Goal: Task Accomplishment & Management: Manage account settings

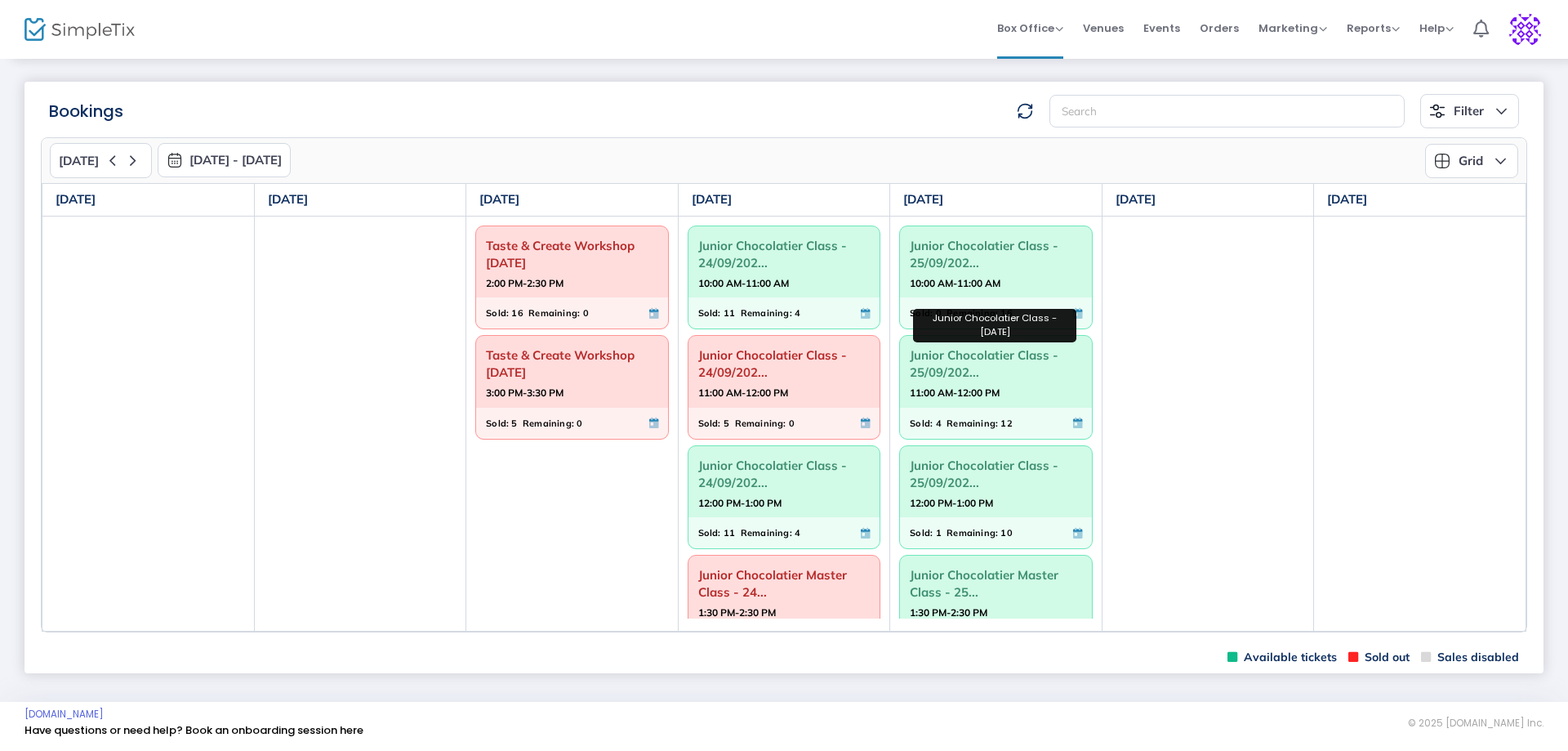
click at [948, 354] on span "Junior Chocolatier Class - 25/09/202..." at bounding box center [995, 363] width 172 height 42
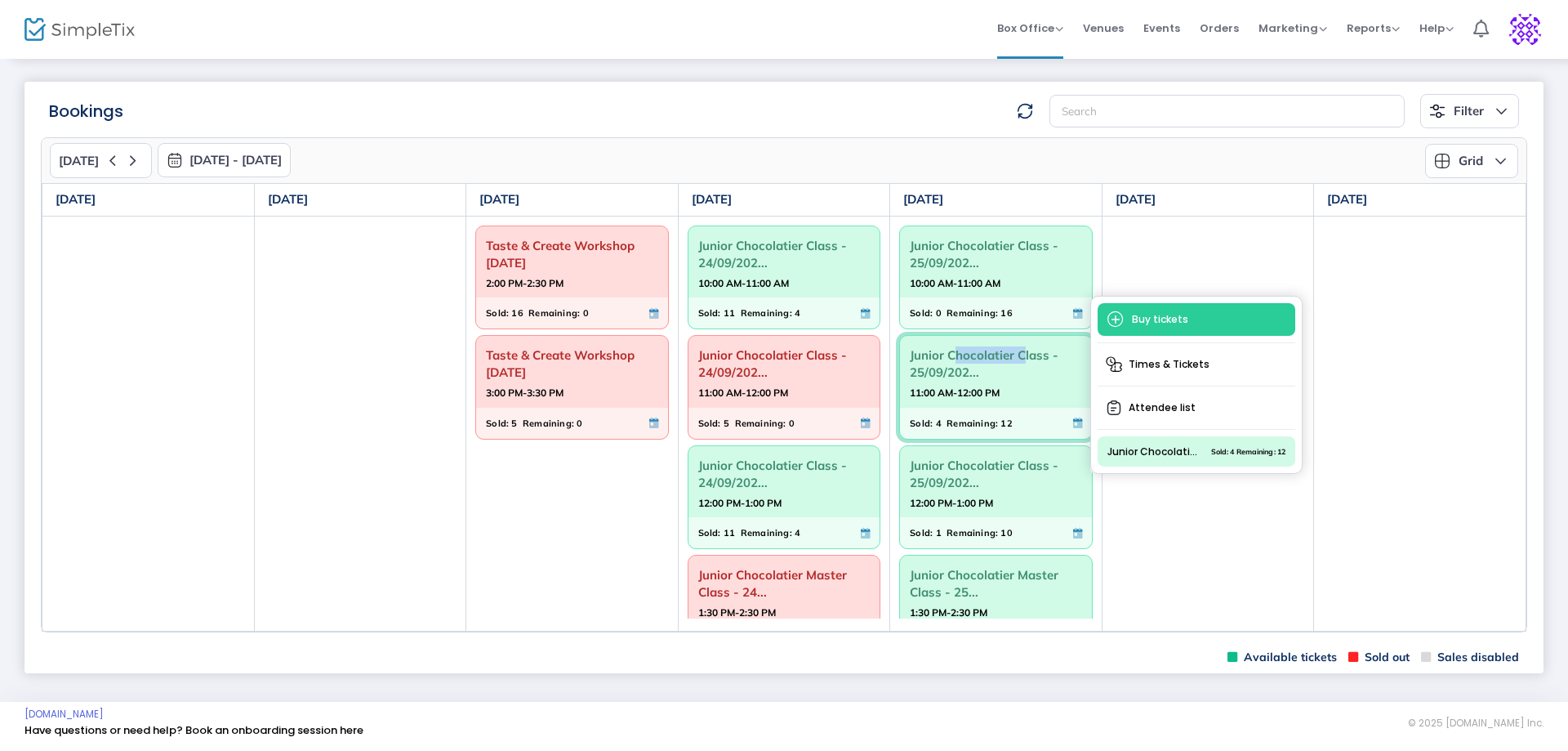
click at [948, 354] on span "Junior Chocolatier Class - 25/09/202..." at bounding box center [995, 363] width 172 height 42
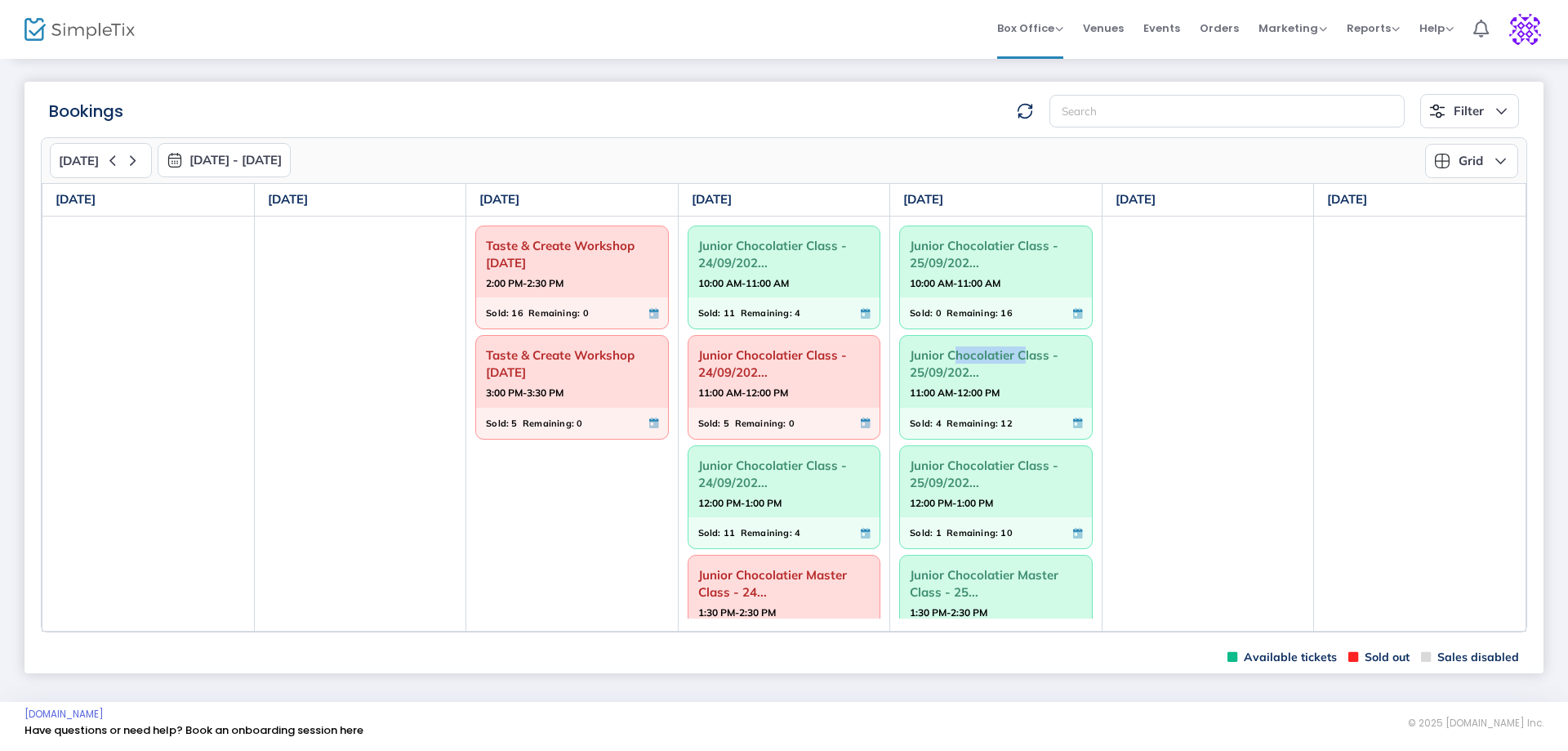
click at [948, 354] on span "Junior Chocolatier Class - 25/09/202..." at bounding box center [995, 363] width 172 height 42
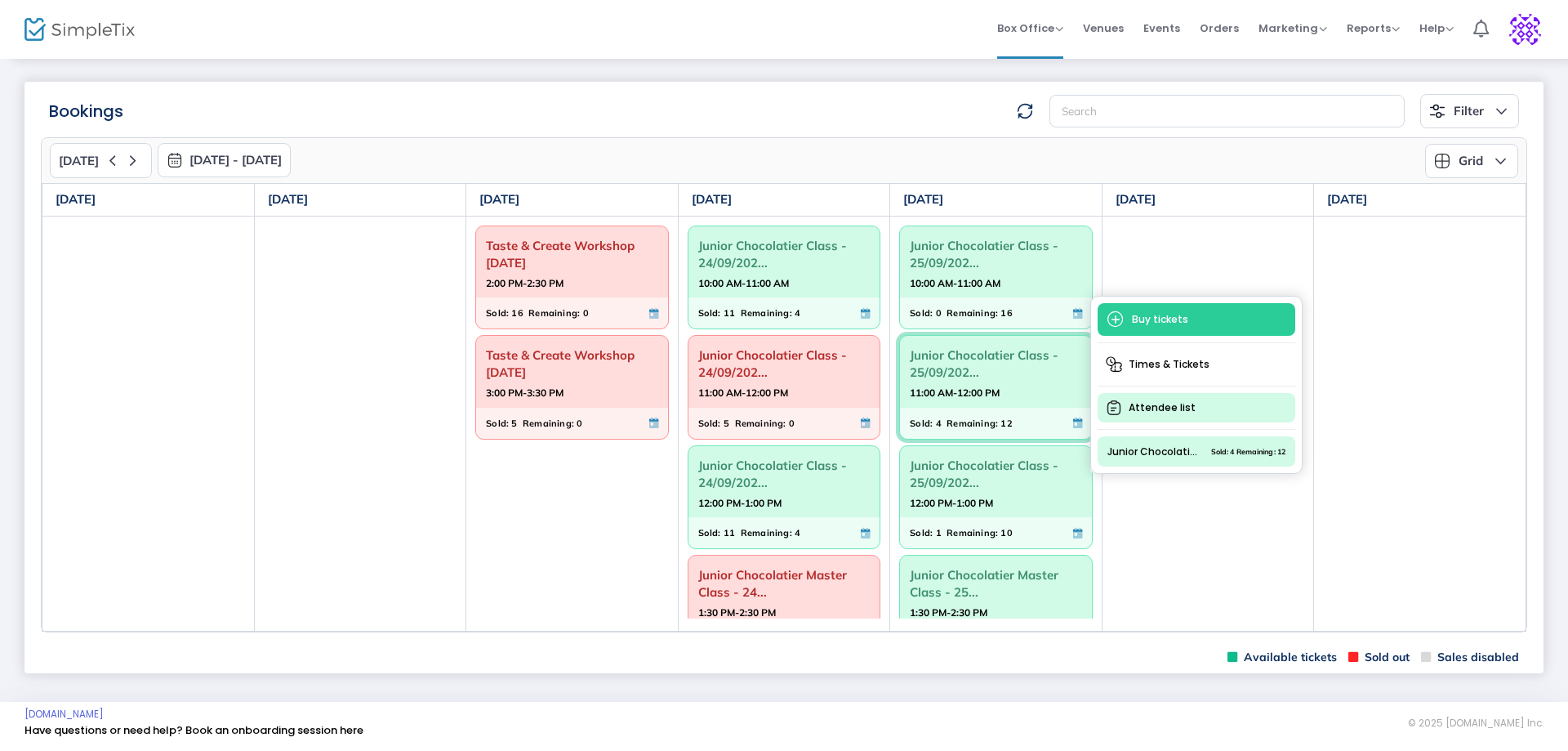
click at [1167, 415] on span "Attendee list" at bounding box center [1196, 408] width 198 height 29
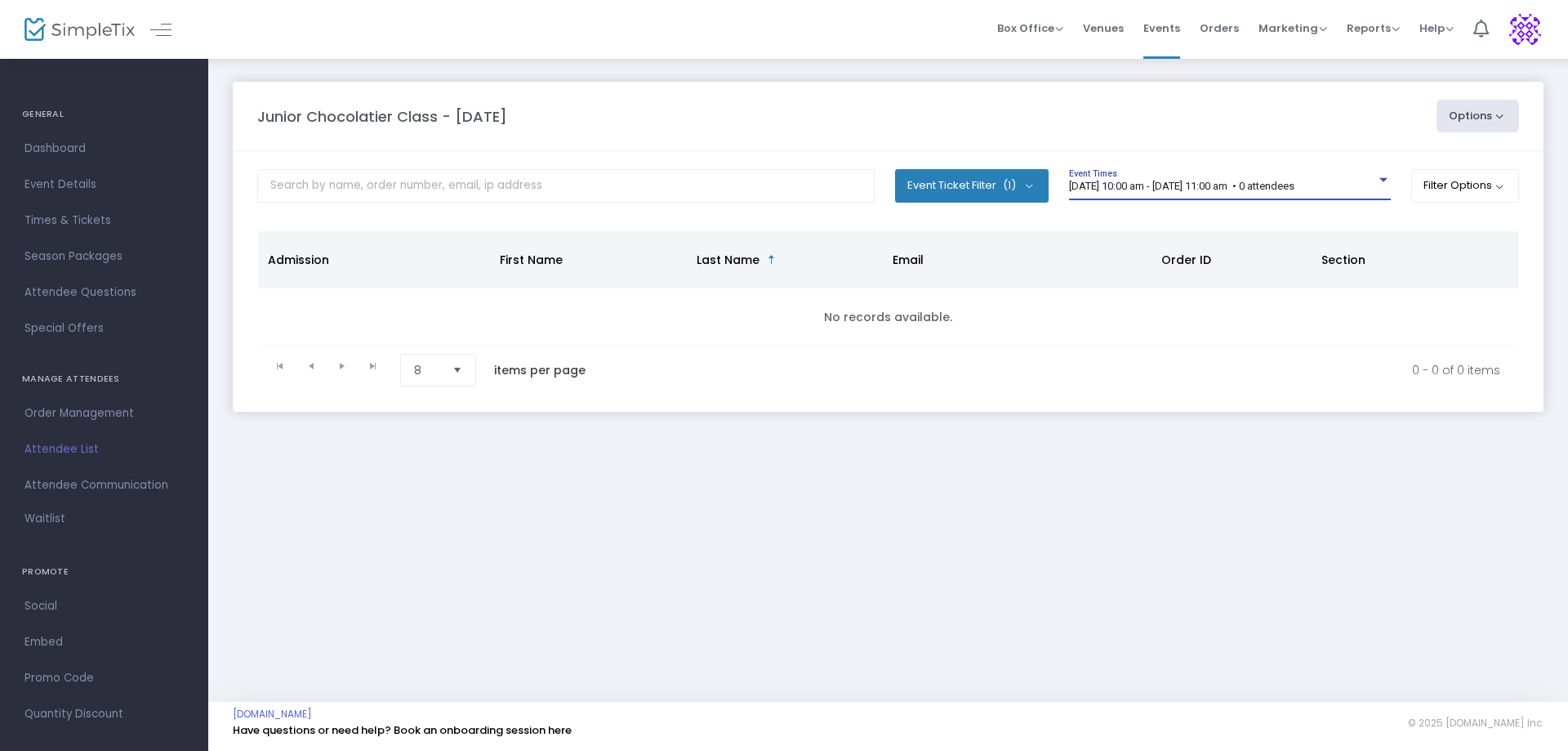
click at [1377, 187] on div "25/9/2025 @ 10:00 am - 25/9/2025 @ 11:00 am • 0 attendees" at bounding box center [1229, 187] width 321 height 12
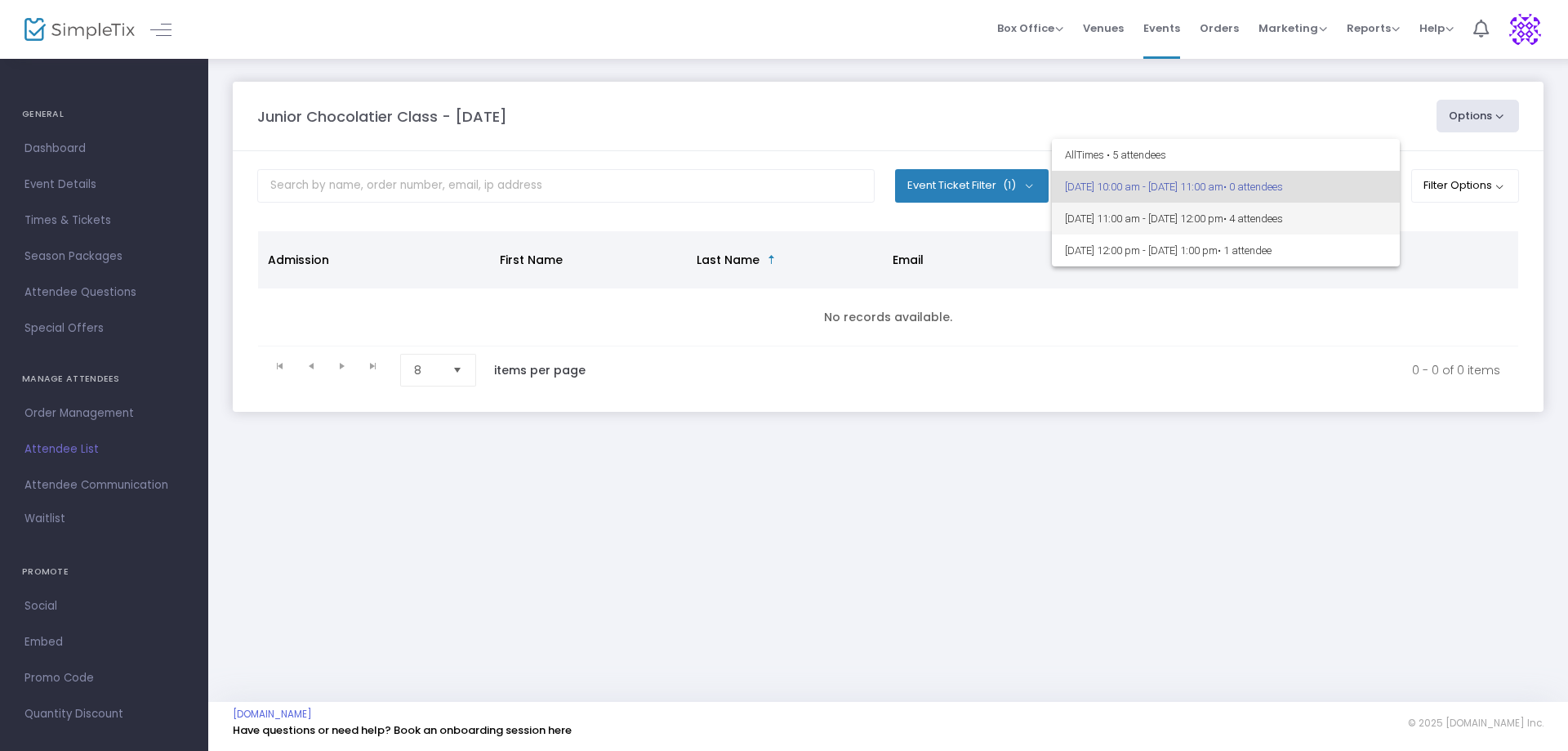
click at [1357, 214] on span "25/9/2025 @ 11:00 am - 25/9/2025 @ 12:00 pm • 4 attendees" at bounding box center [1226, 218] width 321 height 32
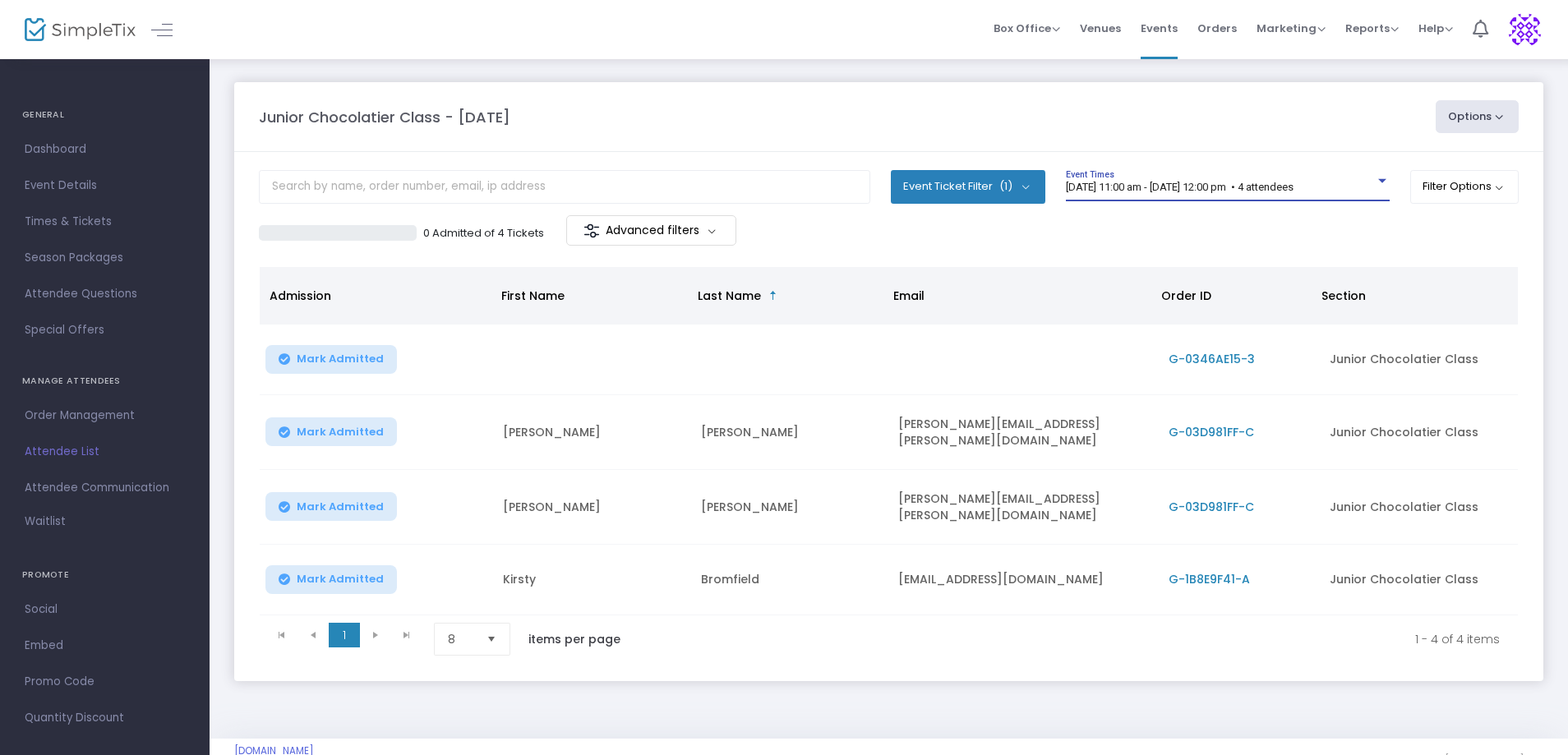
click at [1226, 440] on td "G-03D981FF-C" at bounding box center [1239, 433] width 162 height 75
click at [1229, 433] on span "G-03D981FF-C" at bounding box center [1211, 432] width 85 height 17
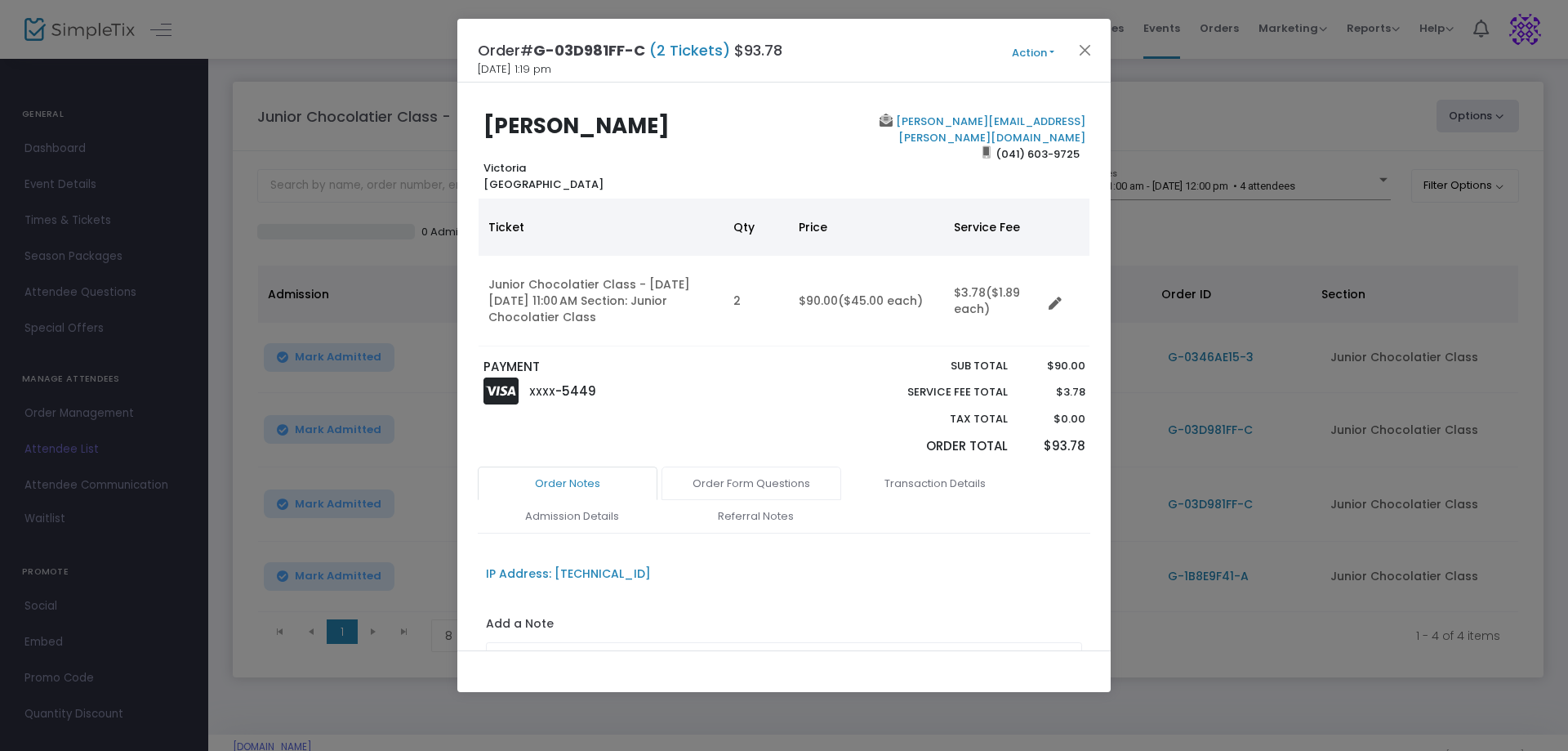
click at [753, 493] on link "Order Form Questions" at bounding box center [752, 484] width 180 height 35
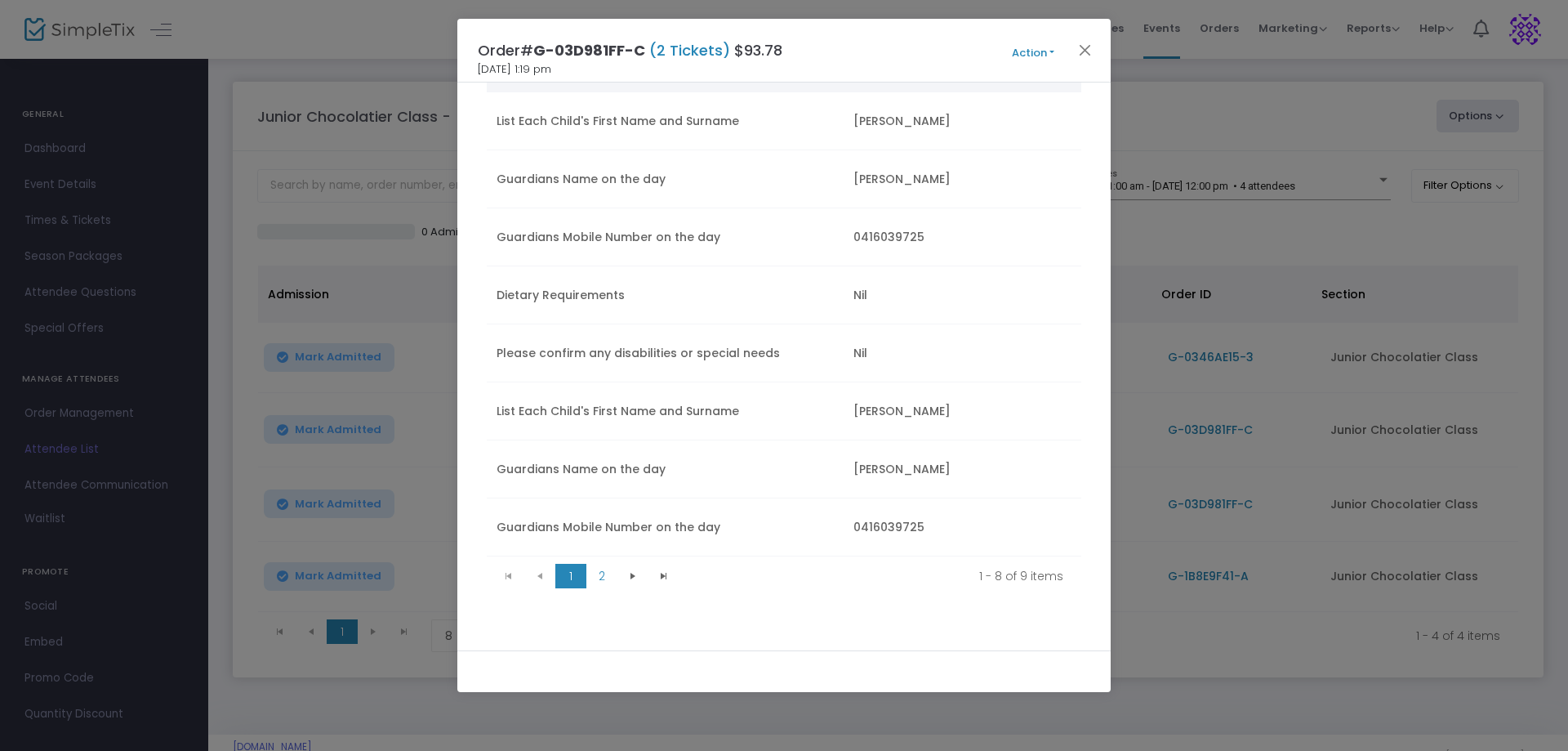
scroll to position [599, 0]
click at [1081, 49] on button "Close" at bounding box center [1085, 49] width 22 height 22
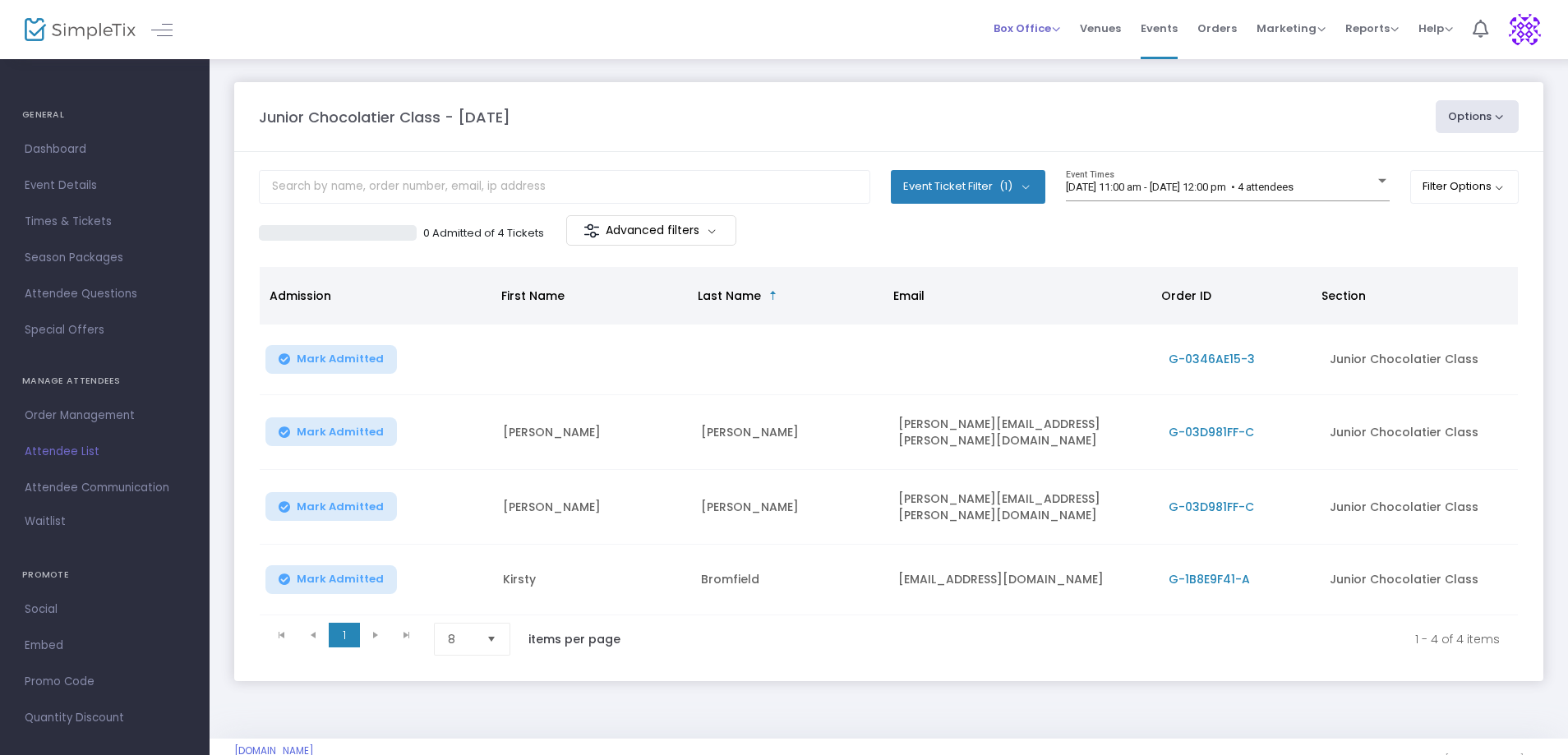
click at [1057, 32] on span "Box Office" at bounding box center [1027, 29] width 67 height 16
click at [1037, 77] on li "Bookings" at bounding box center [1052, 87] width 117 height 32
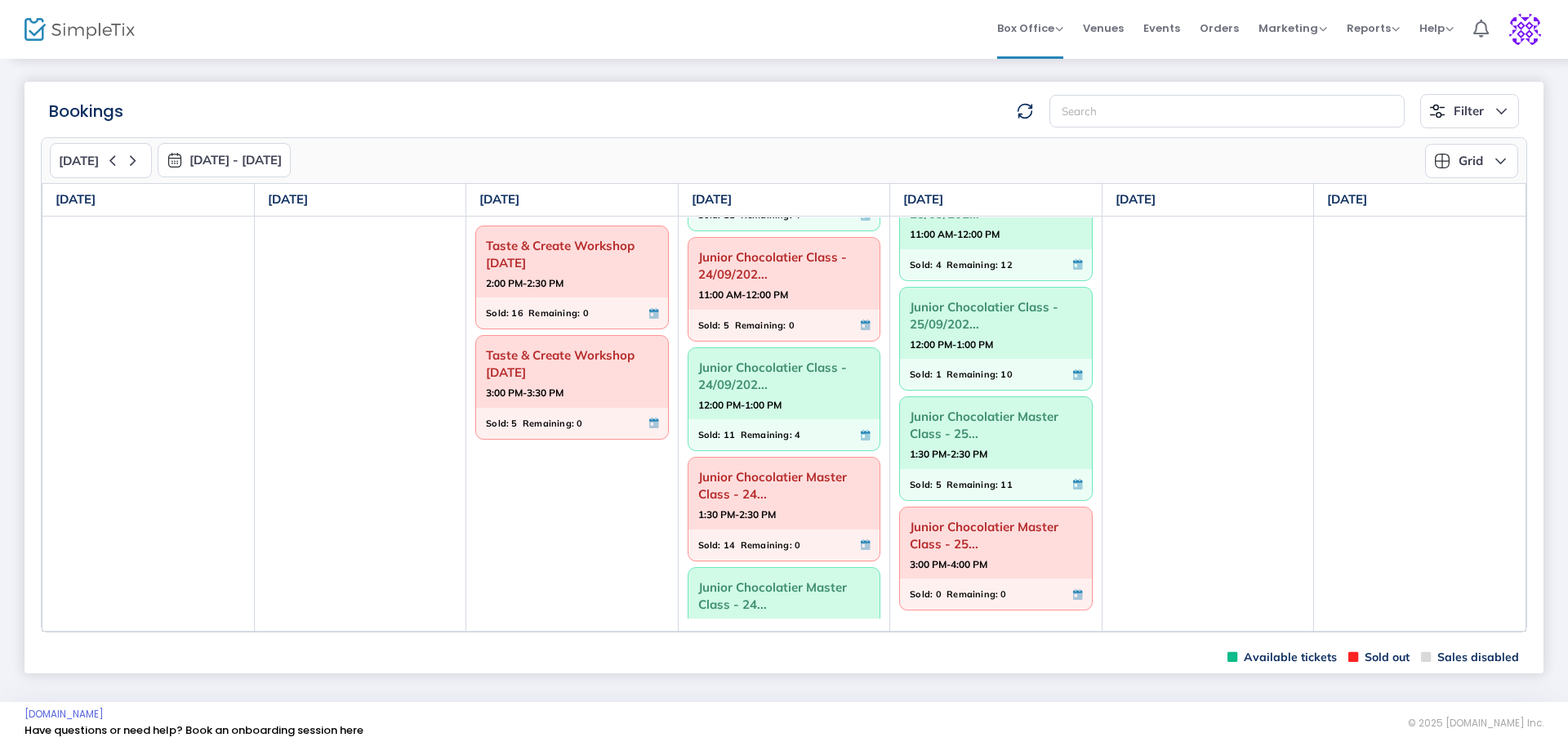
scroll to position [97, 0]
click at [734, 485] on span "Junior Chocolatier Master Class - 24..." at bounding box center [784, 486] width 172 height 42
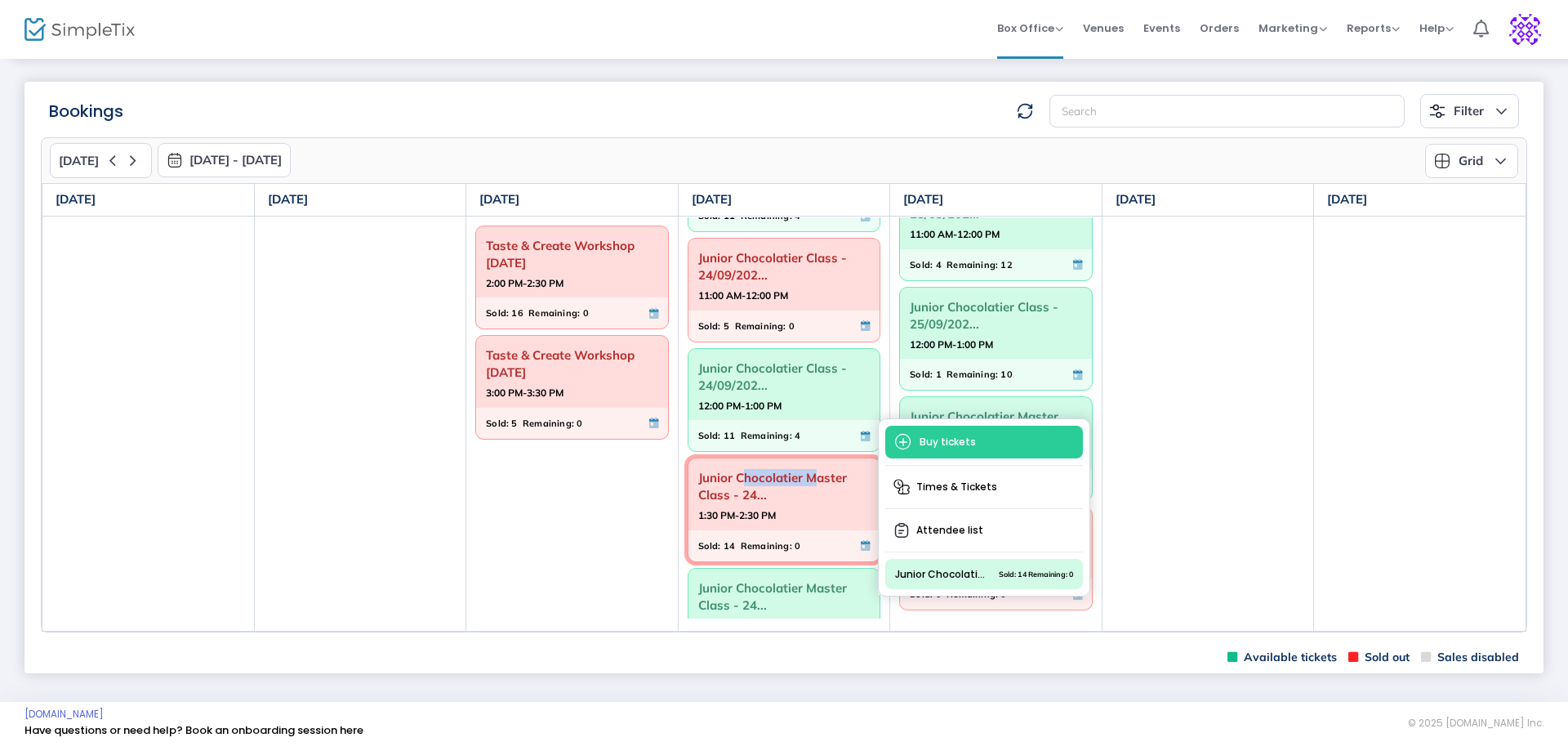
click at [734, 485] on span "Junior Chocolatier Master Class - 24..." at bounding box center [784, 486] width 172 height 42
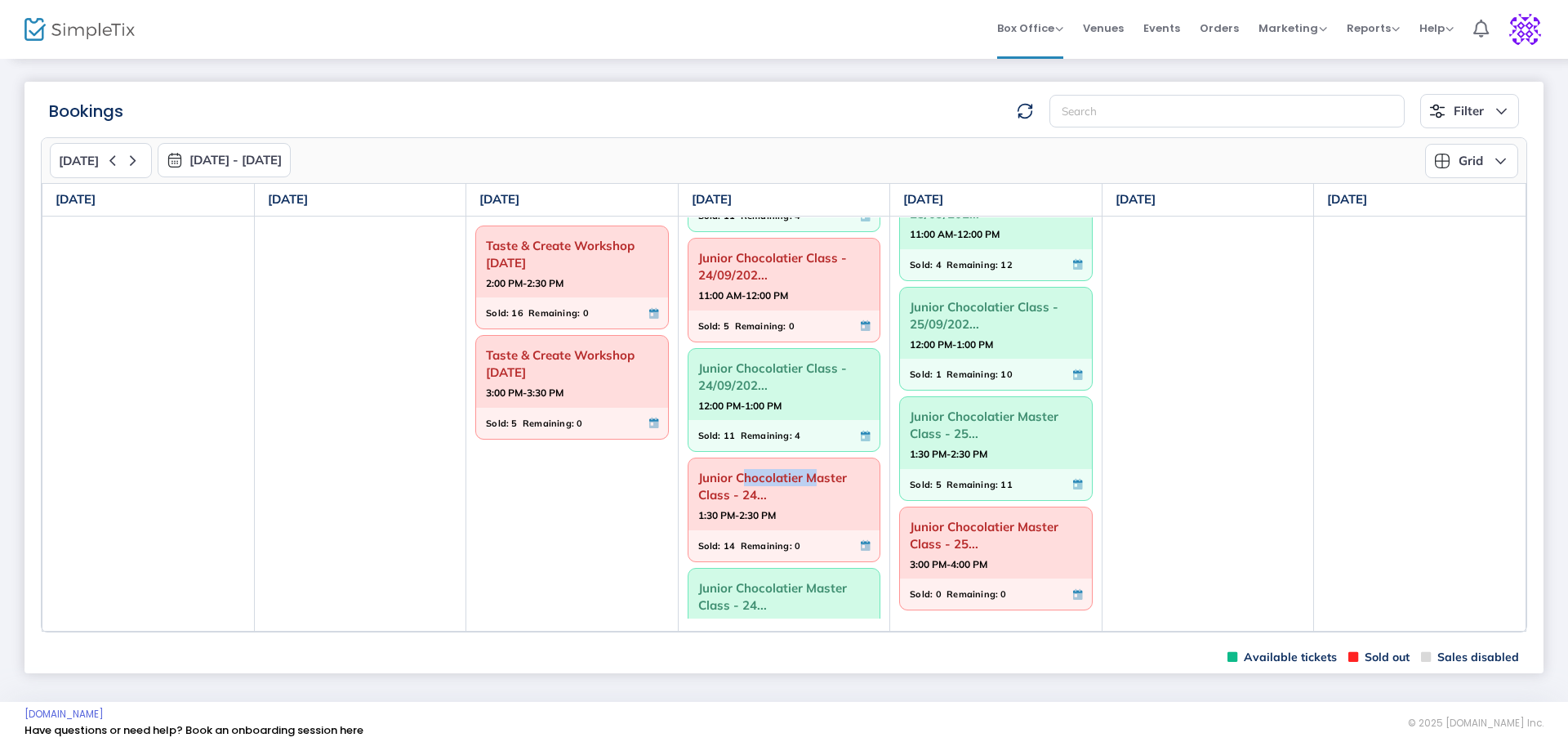
click at [734, 485] on span "Junior Chocolatier Master Class - 24..." at bounding box center [784, 486] width 172 height 42
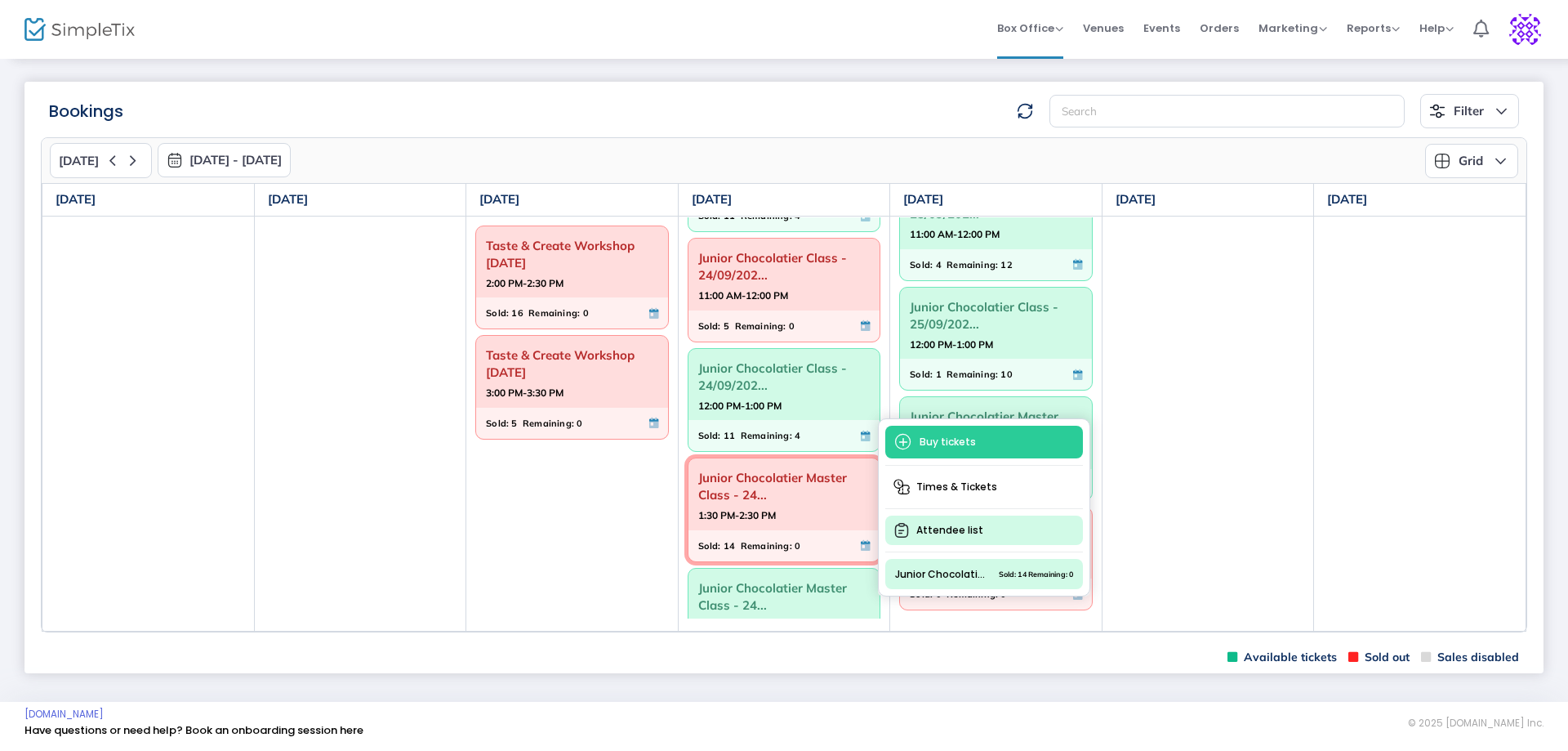
click at [976, 525] on span "Attendee list" at bounding box center [984, 530] width 198 height 29
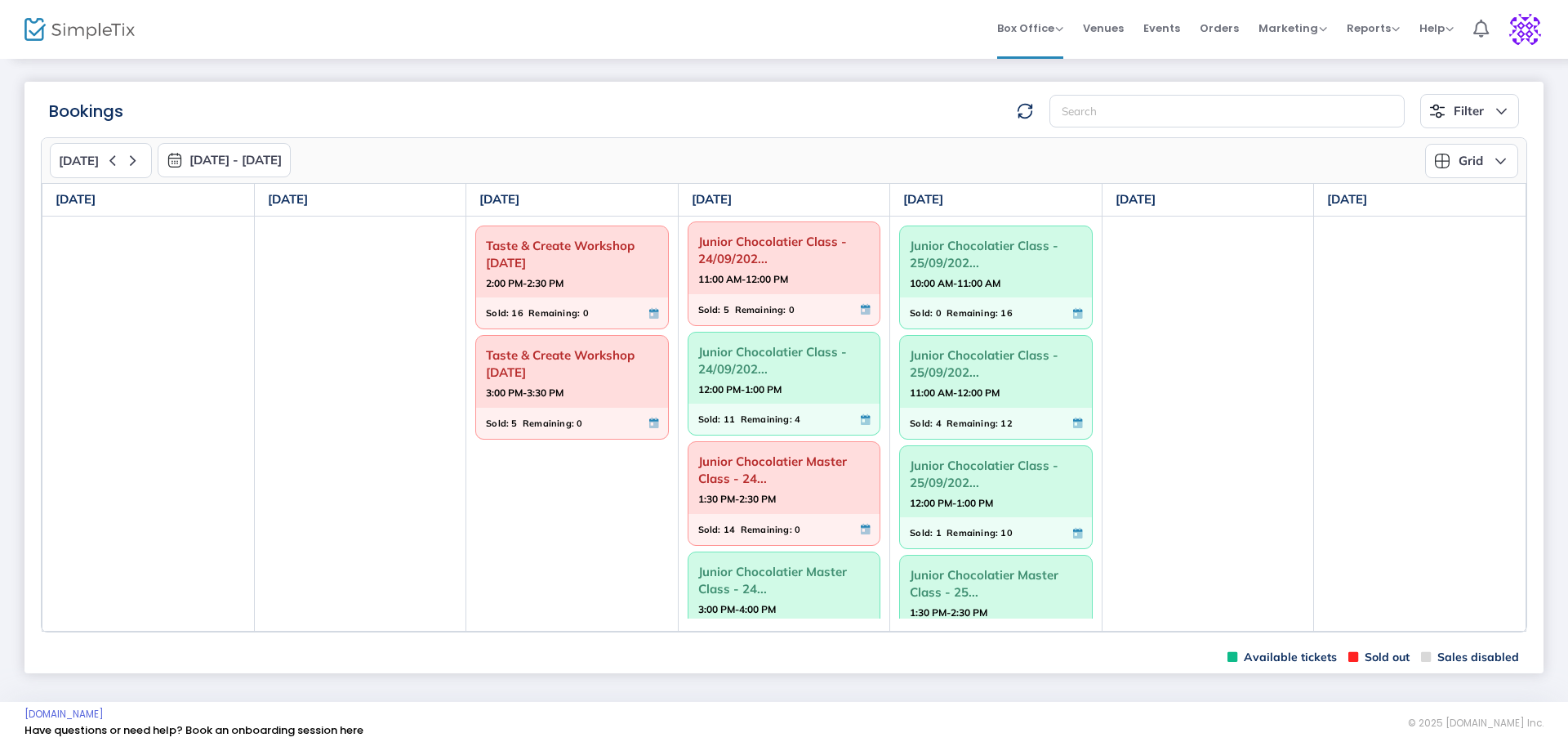
scroll to position [123, 0]
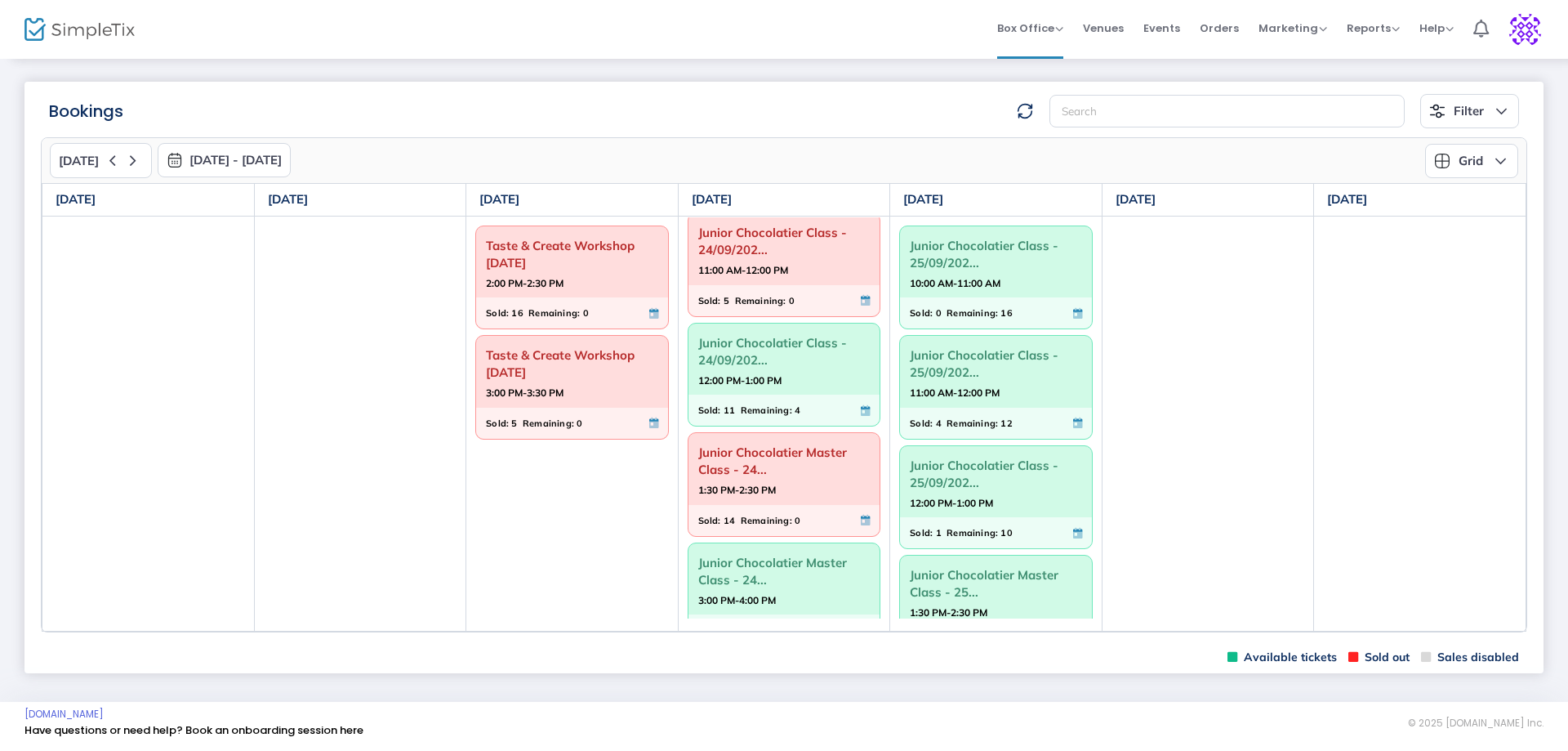
click at [776, 500] on div "Junior Chocolatier Master Class - 24... 1:30 PM-2:30 PM" at bounding box center [784, 468] width 192 height 72
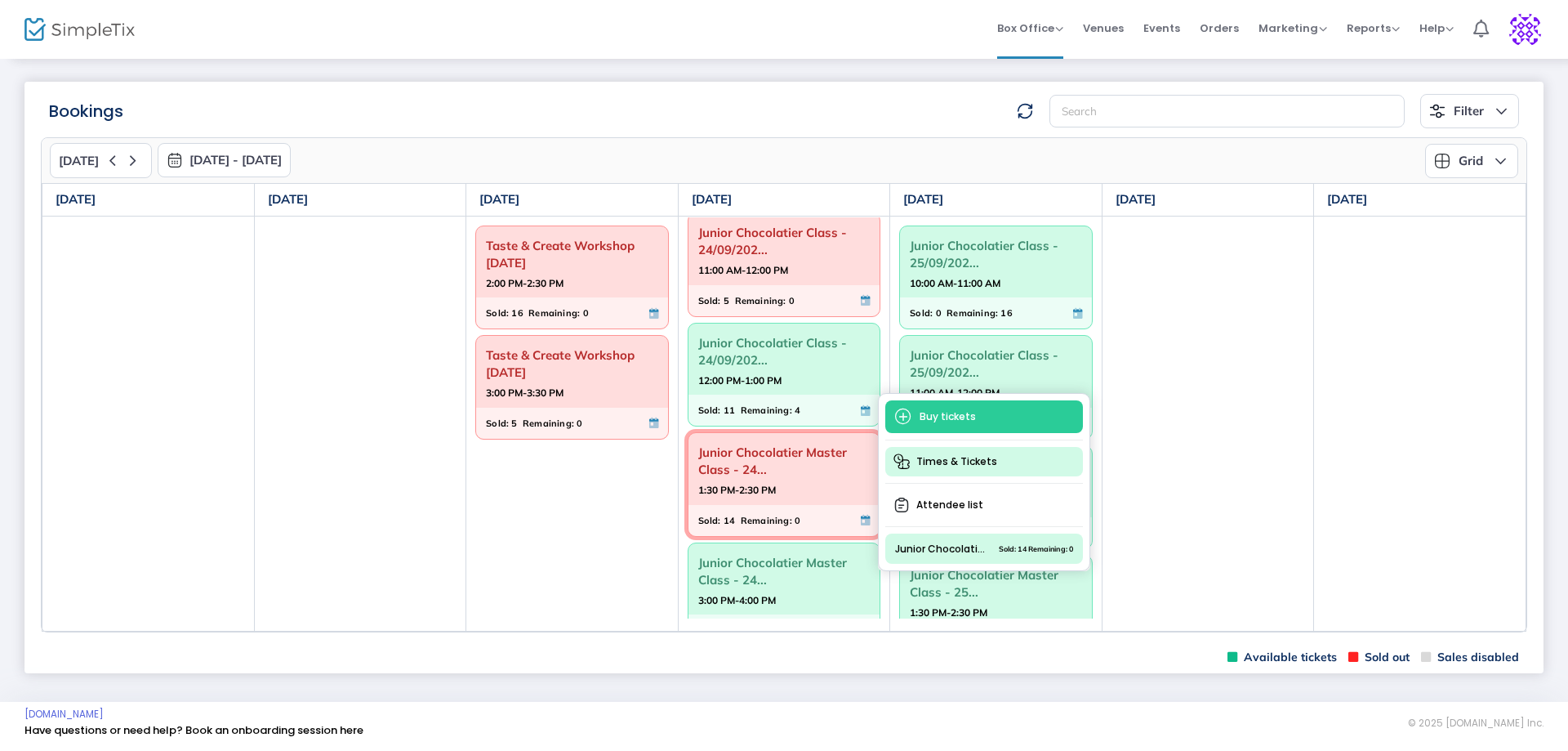
click at [962, 455] on span "Times & Tickets" at bounding box center [984, 461] width 198 height 29
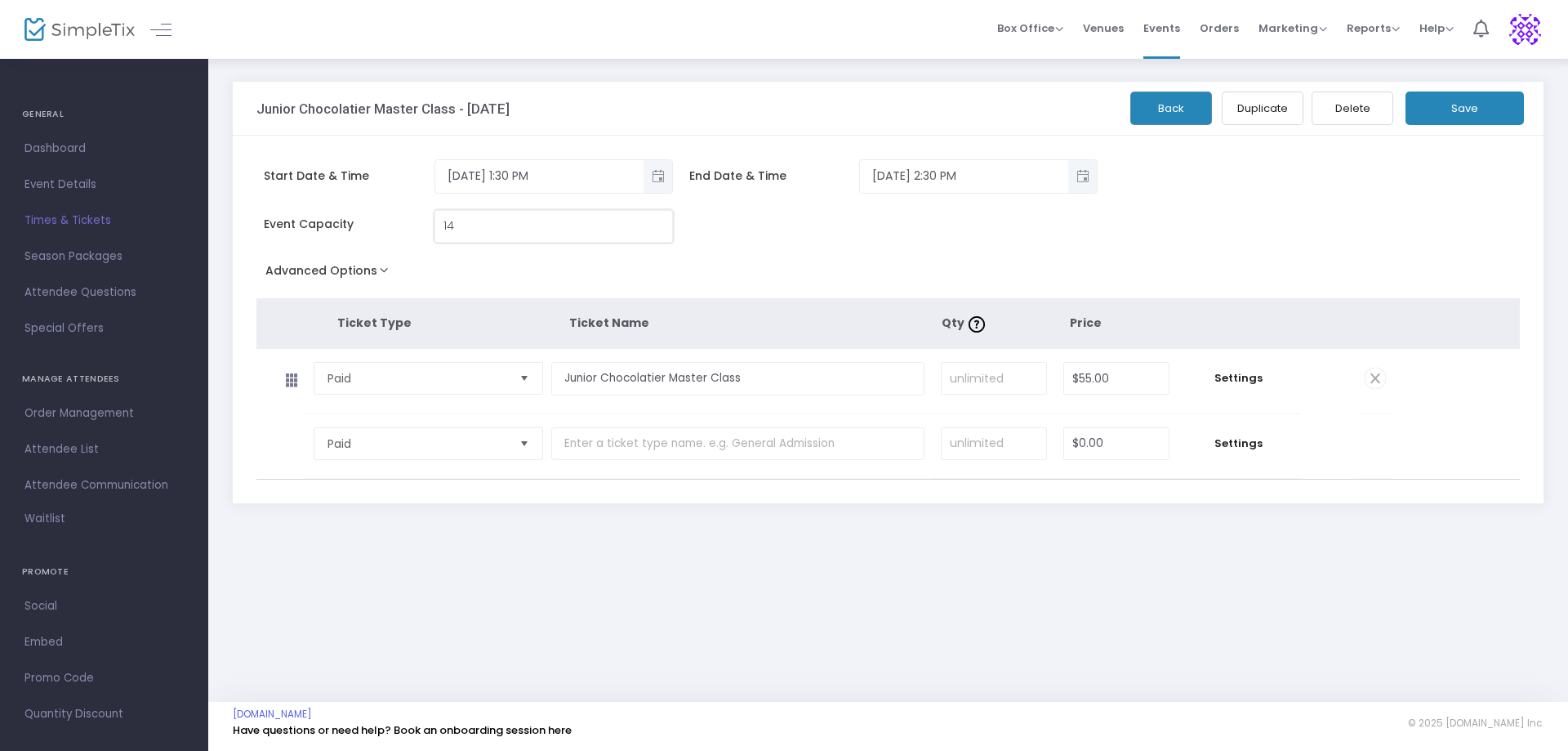
click at [478, 222] on input "14" at bounding box center [554, 226] width 237 height 31
type input "16"
click at [1462, 110] on button "Save" at bounding box center [1464, 108] width 118 height 34
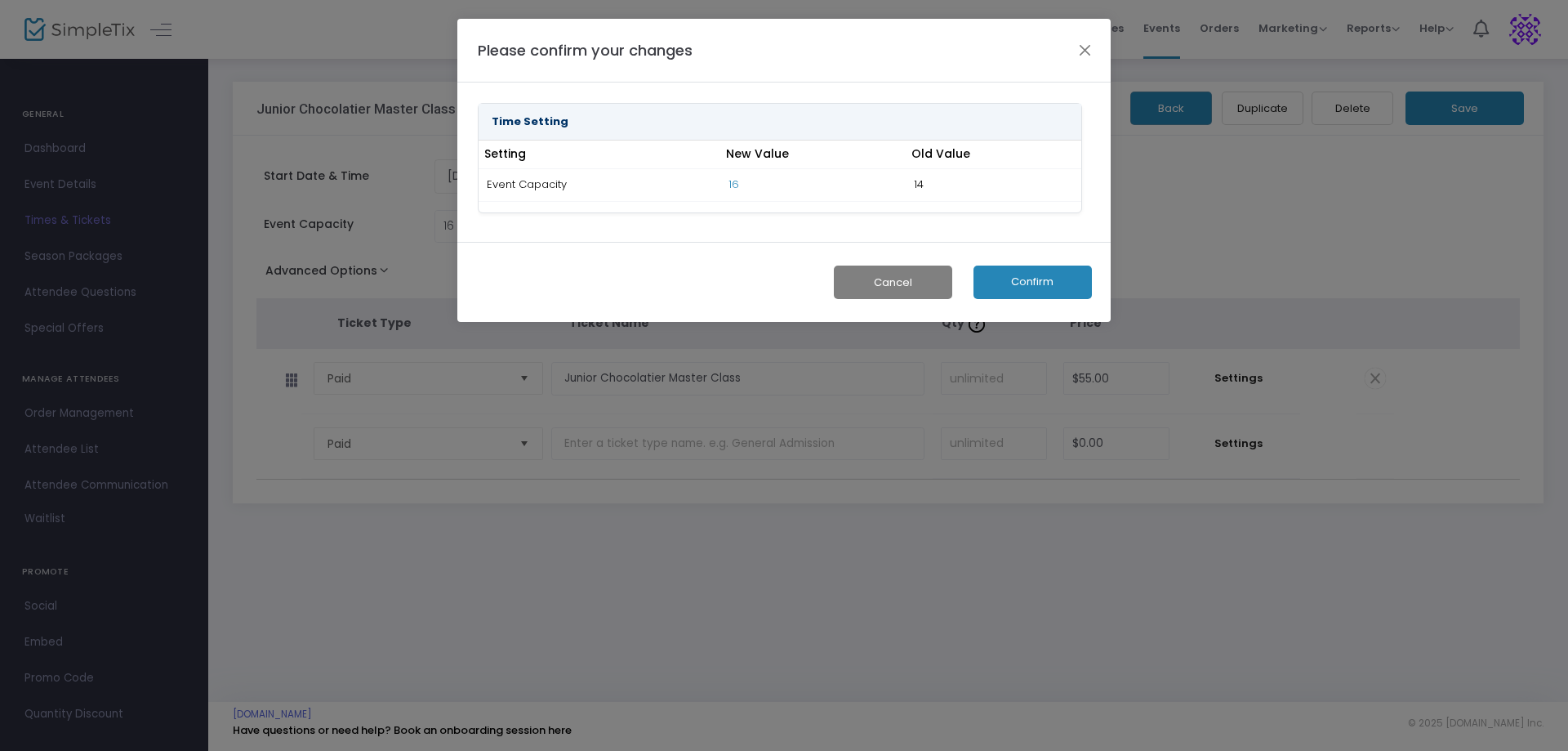
click at [1048, 293] on button "Confirm" at bounding box center [1032, 282] width 118 height 34
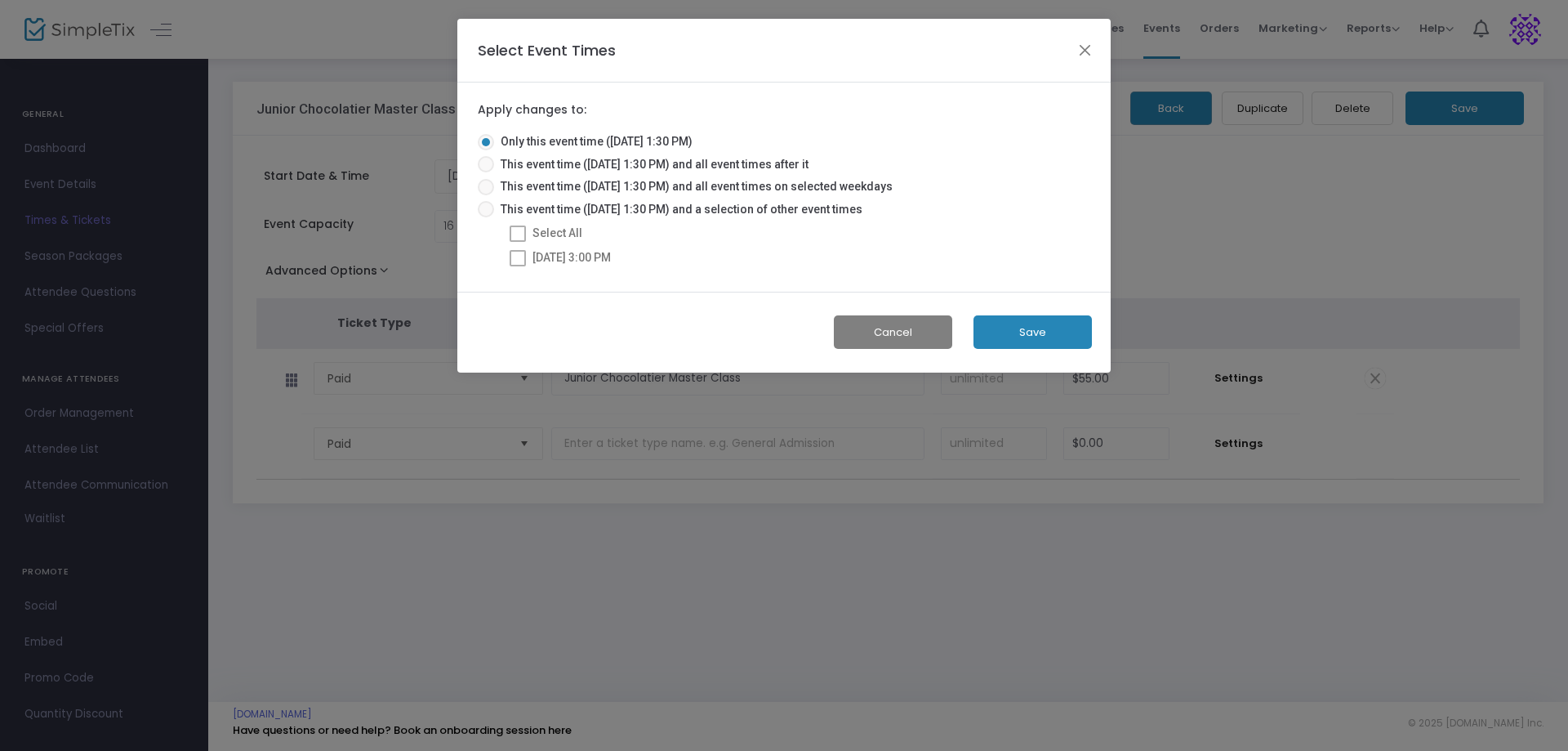
click at [1052, 330] on button "Save" at bounding box center [1032, 332] width 118 height 34
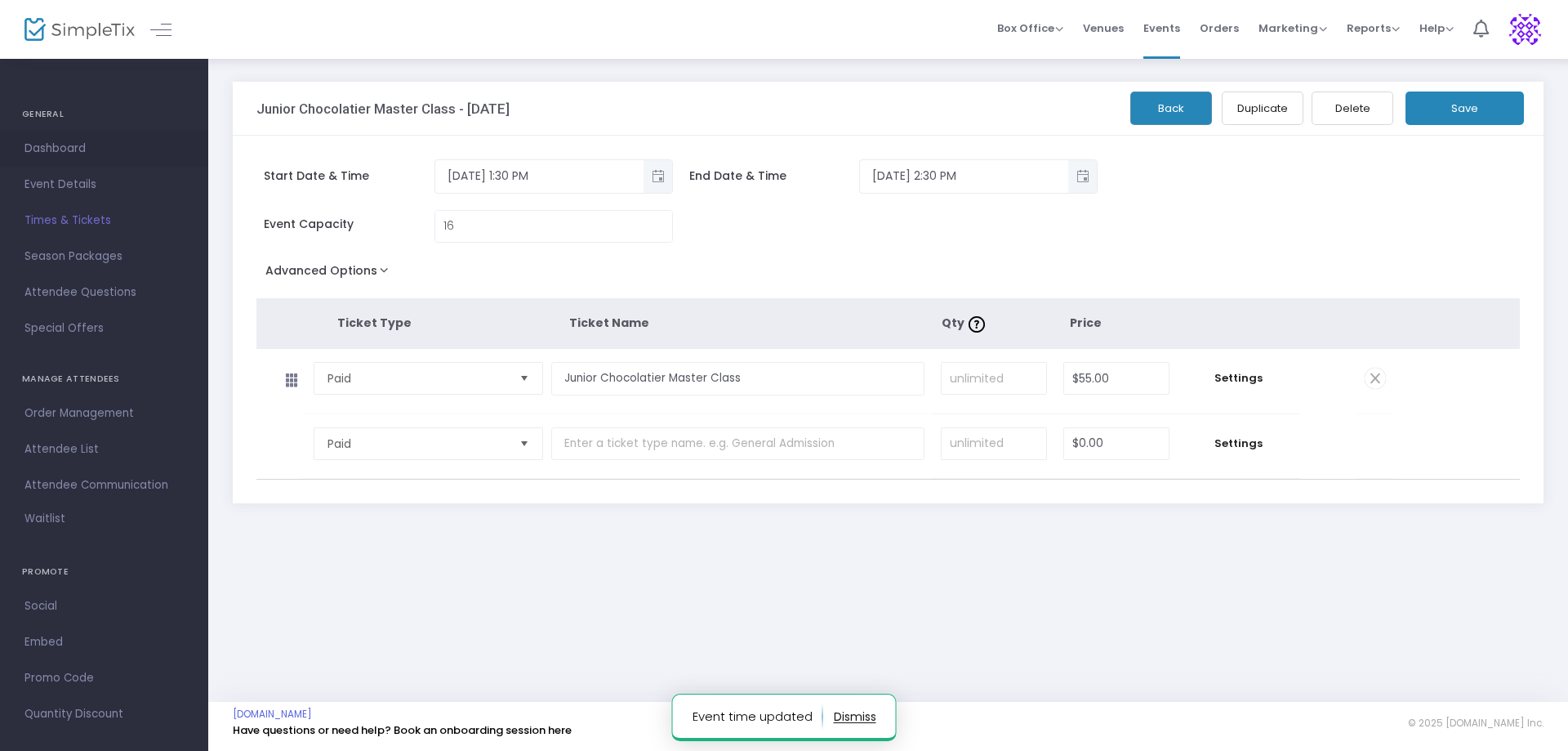
click at [68, 145] on span "Dashboard" at bounding box center [104, 149] width 159 height 22
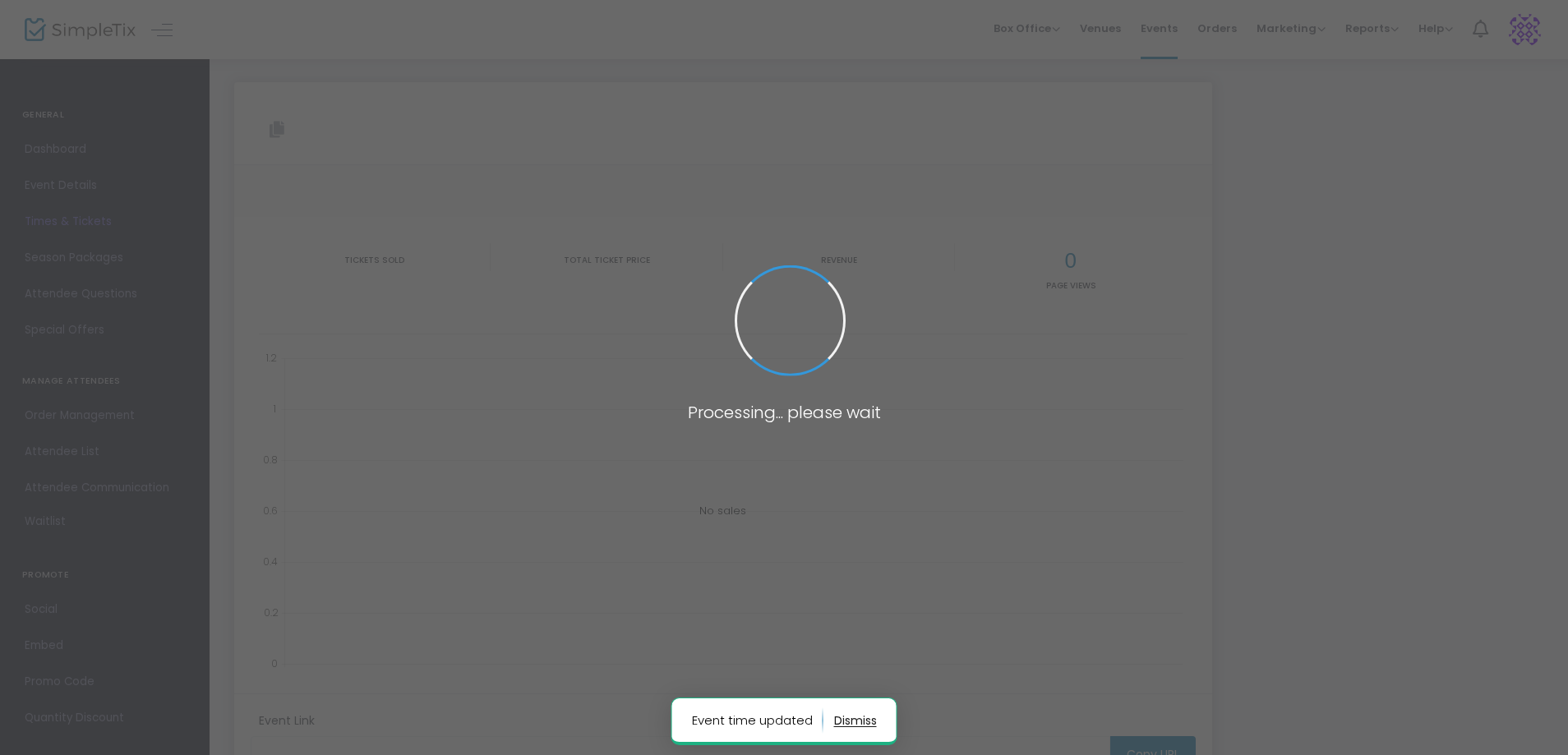
type input "https://www.simpletix.com/e/junior-chocolatier-master-class-24-09-2025-tickets-…"
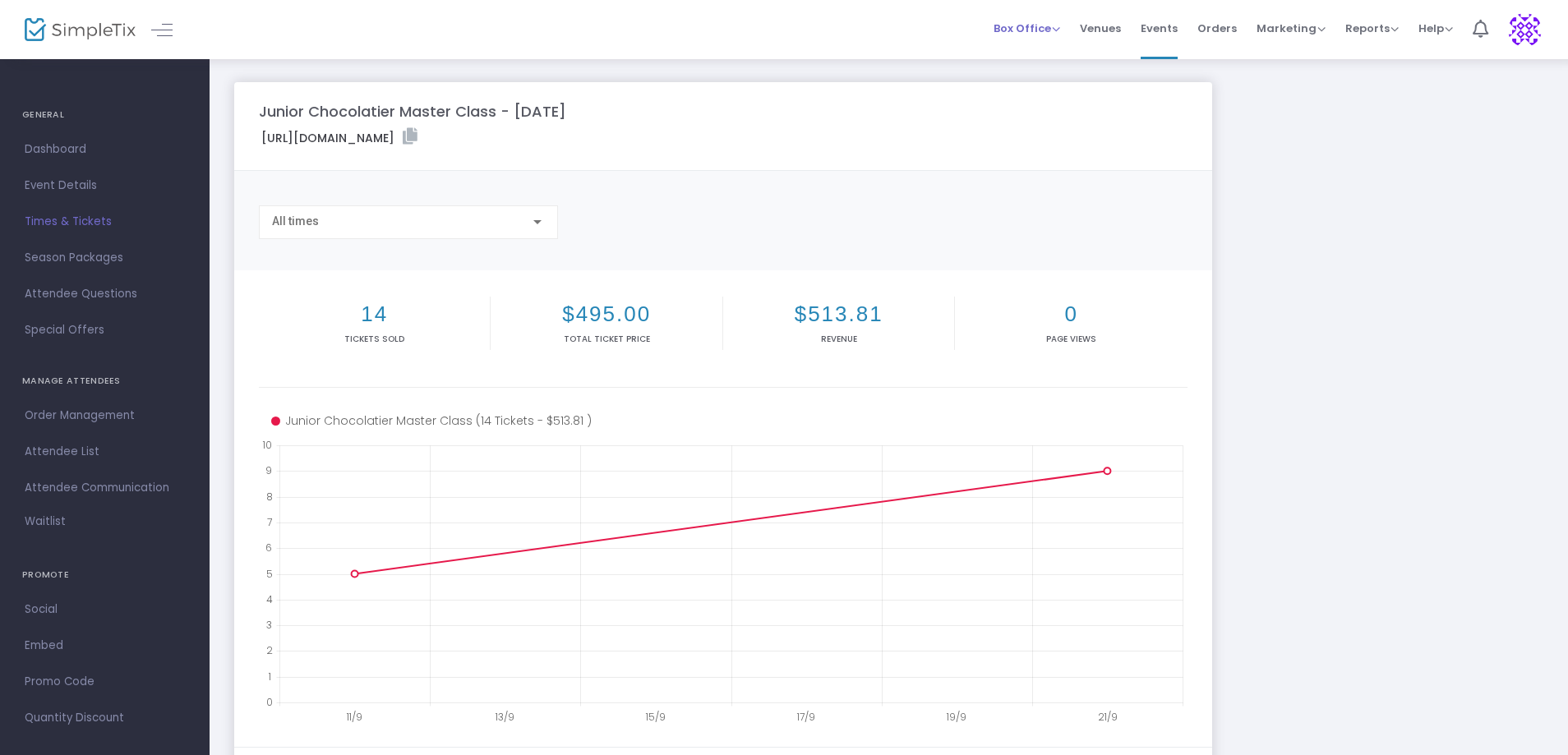
click at [1047, 33] on span "Box Office" at bounding box center [1027, 29] width 67 height 16
click at [1035, 79] on li "Bookings" at bounding box center [1052, 87] width 117 height 32
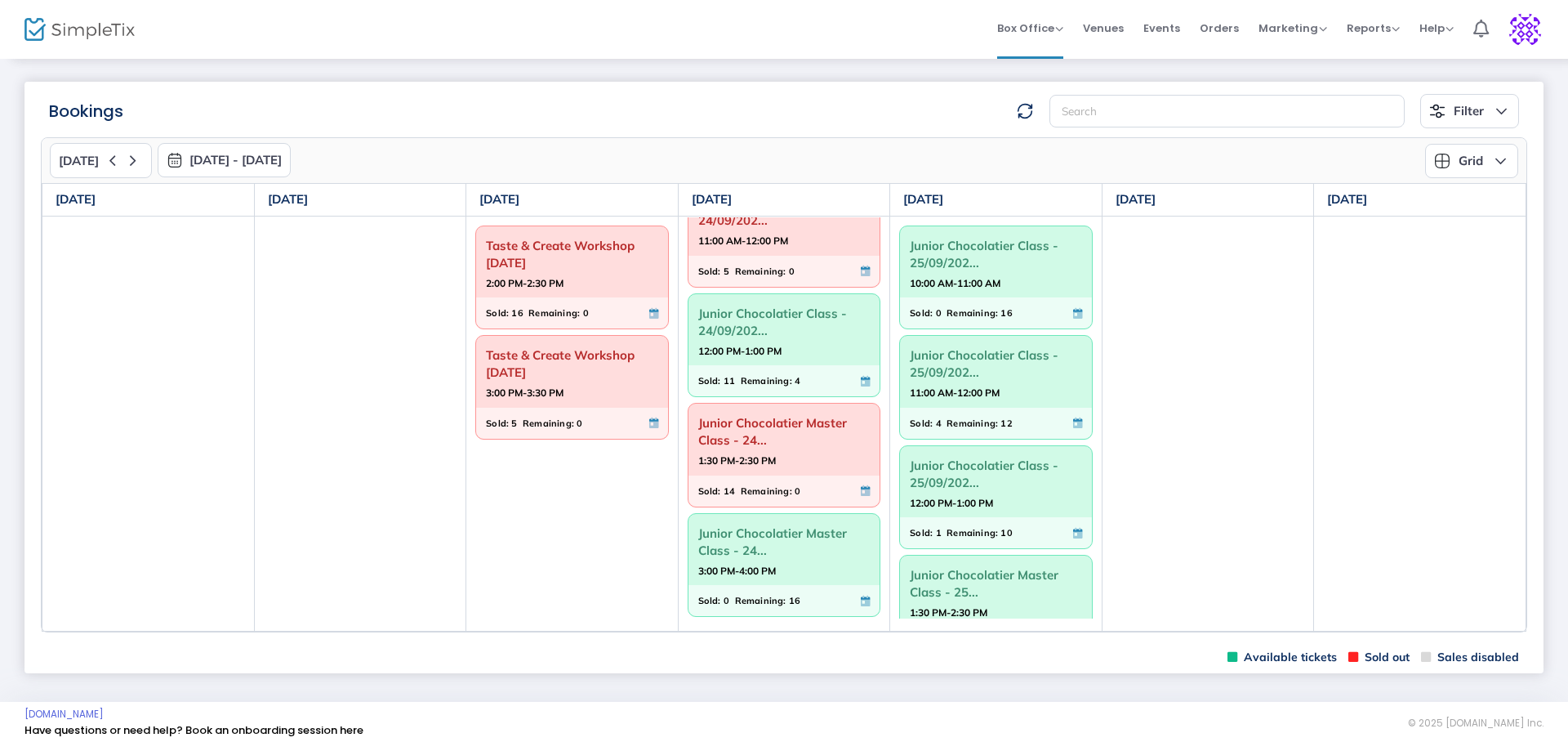
scroll to position [158, 0]
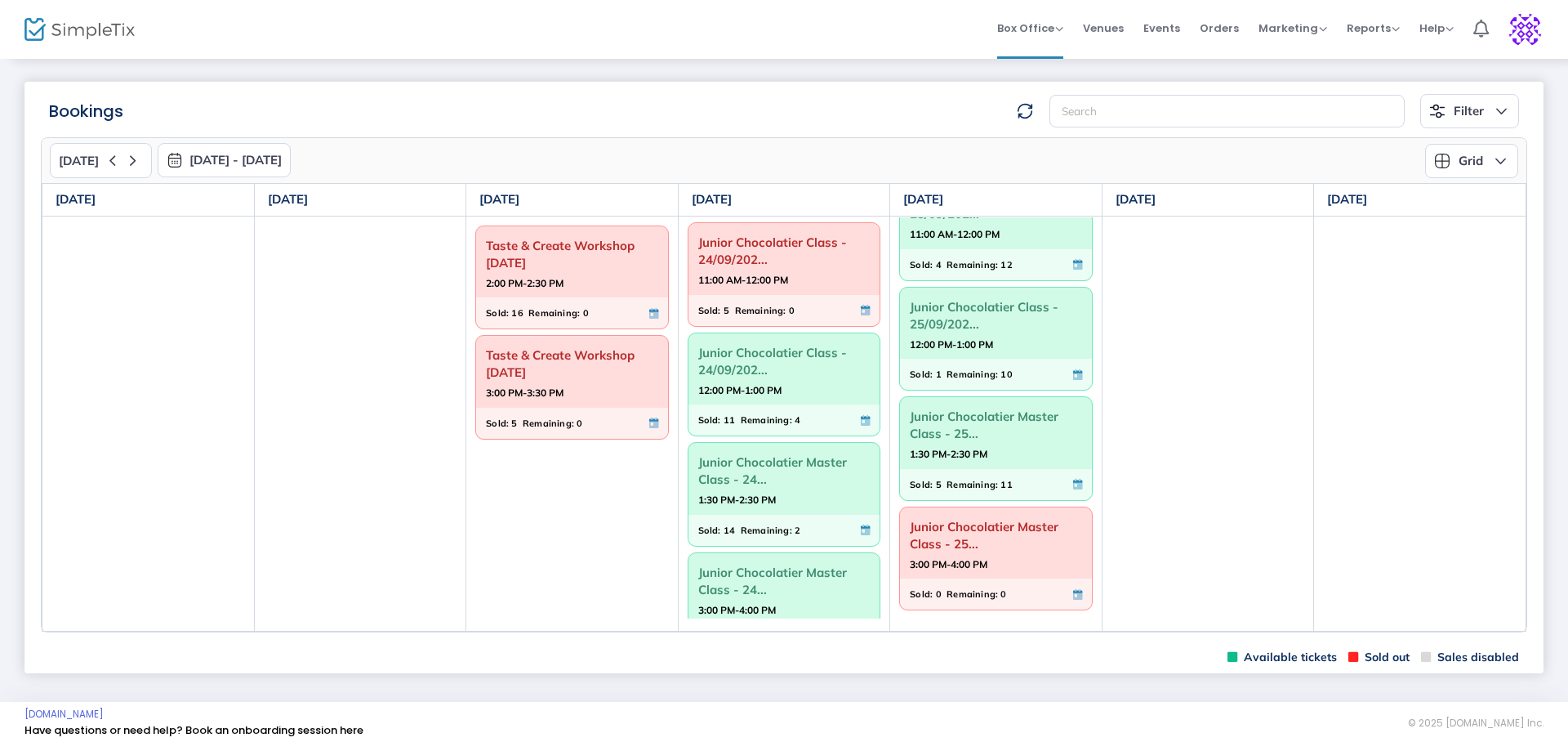
scroll to position [158, 0]
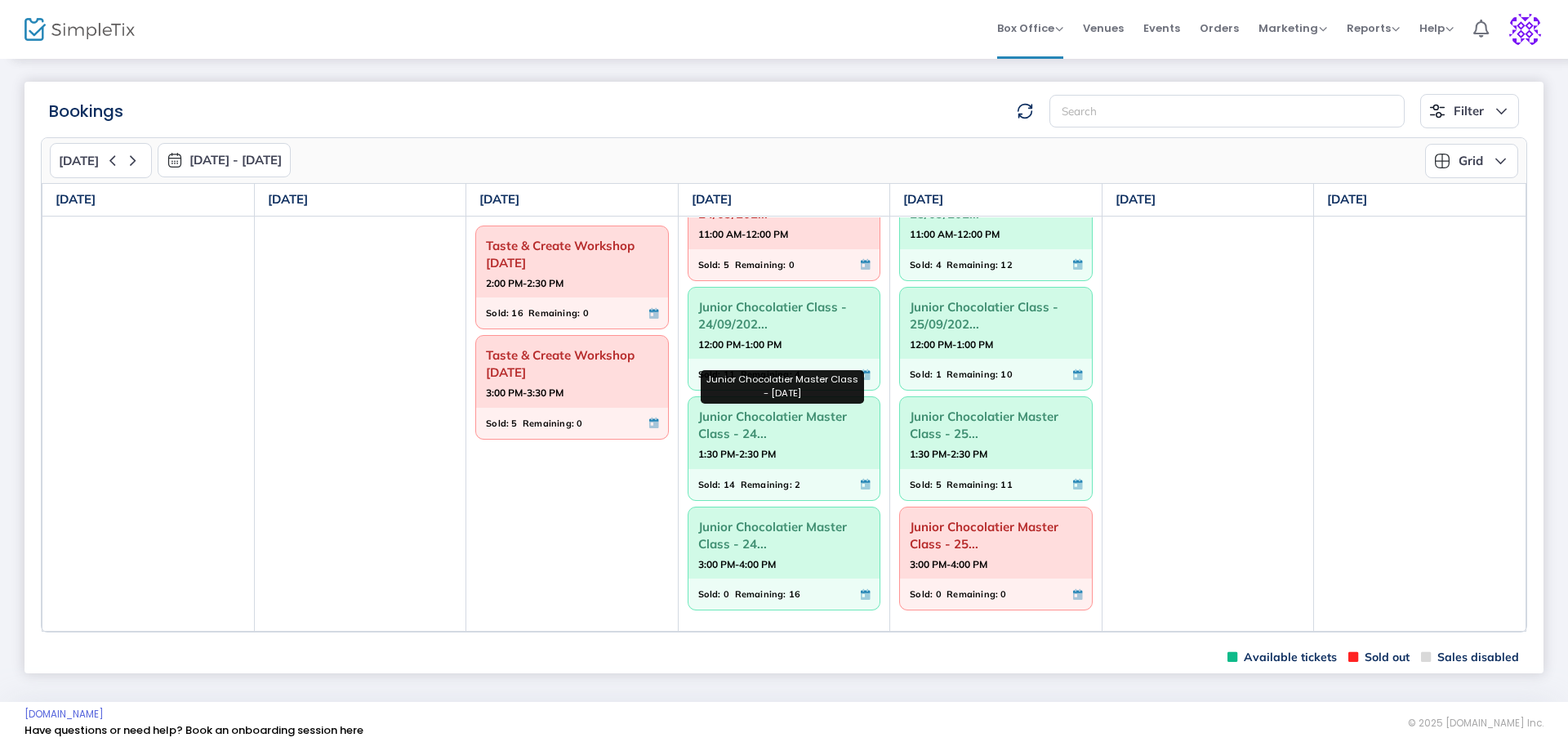
click at [721, 432] on span "Junior Chocolatier Master Class - 24..." at bounding box center [784, 424] width 172 height 42
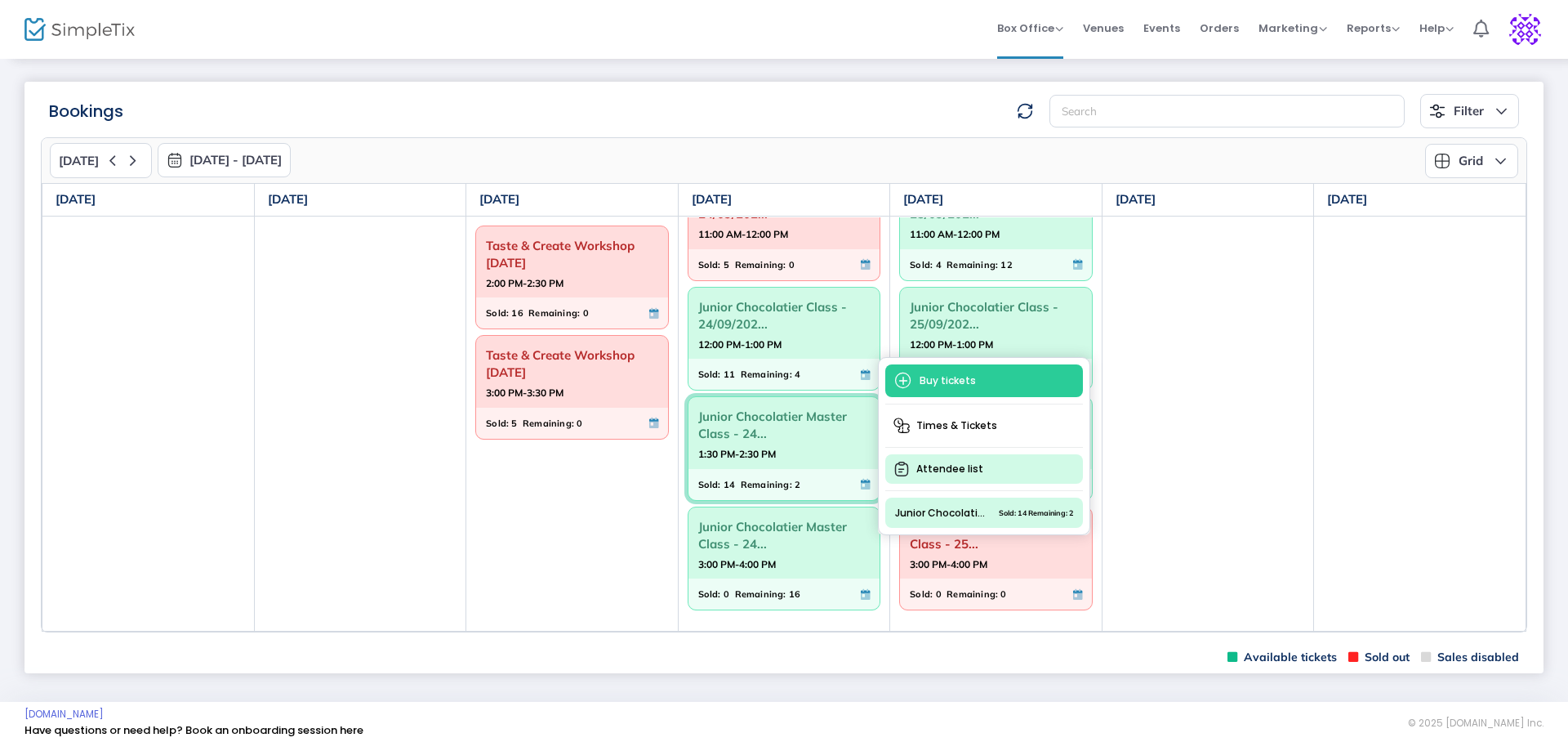
click at [951, 469] on span "Attendee list" at bounding box center [984, 469] width 198 height 29
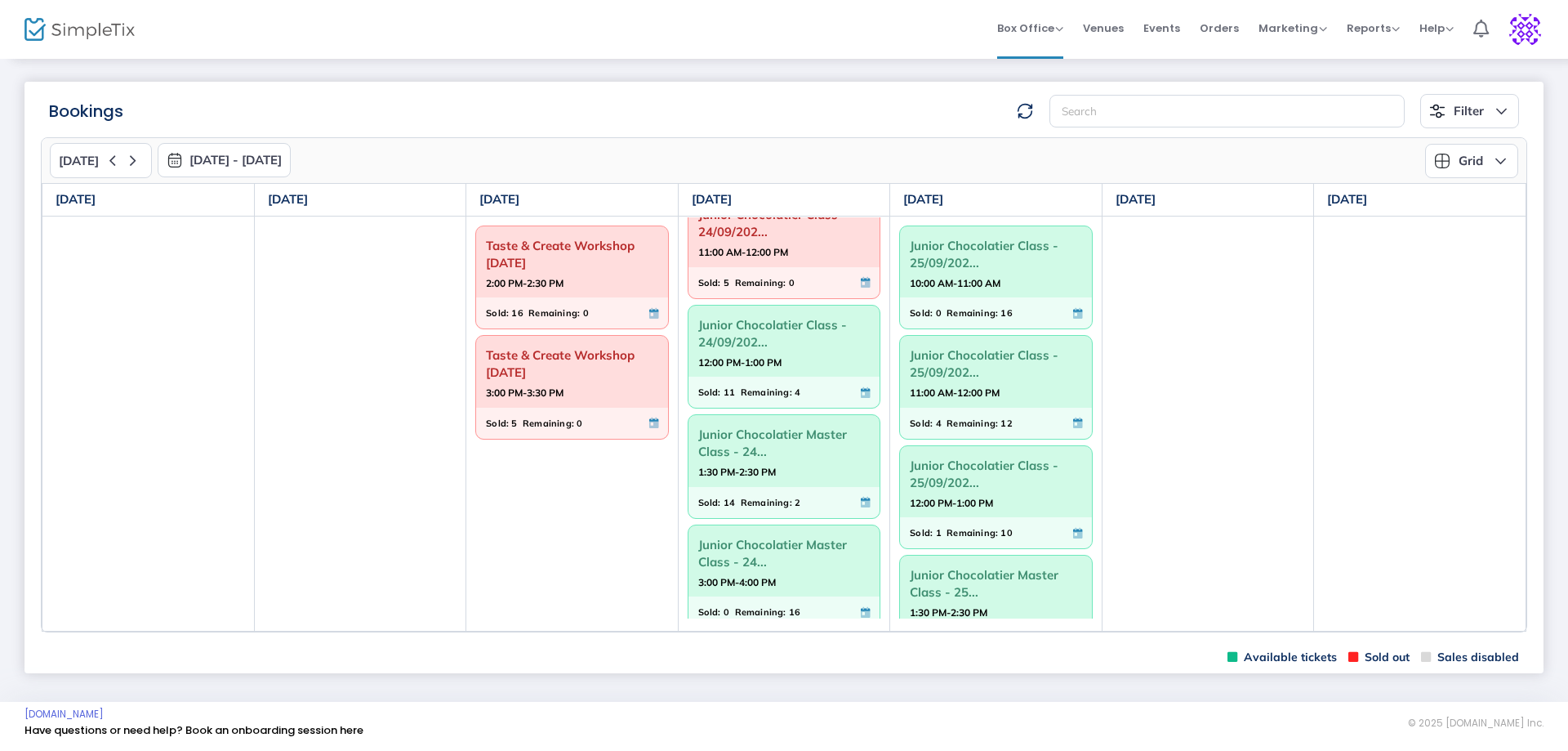
scroll to position [158, 0]
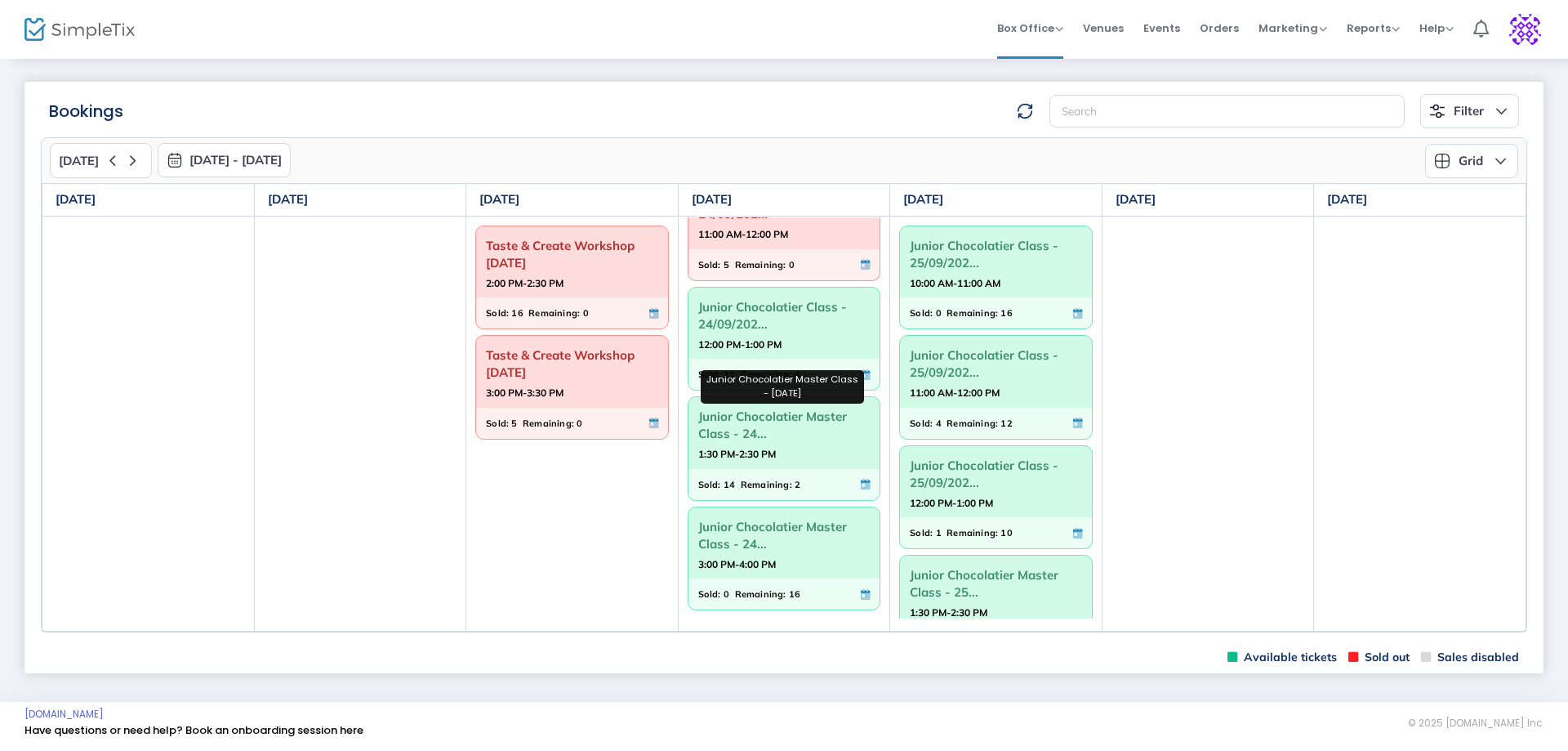
click at [757, 422] on span "Junior Chocolatier Master Class - 24..." at bounding box center [784, 424] width 172 height 42
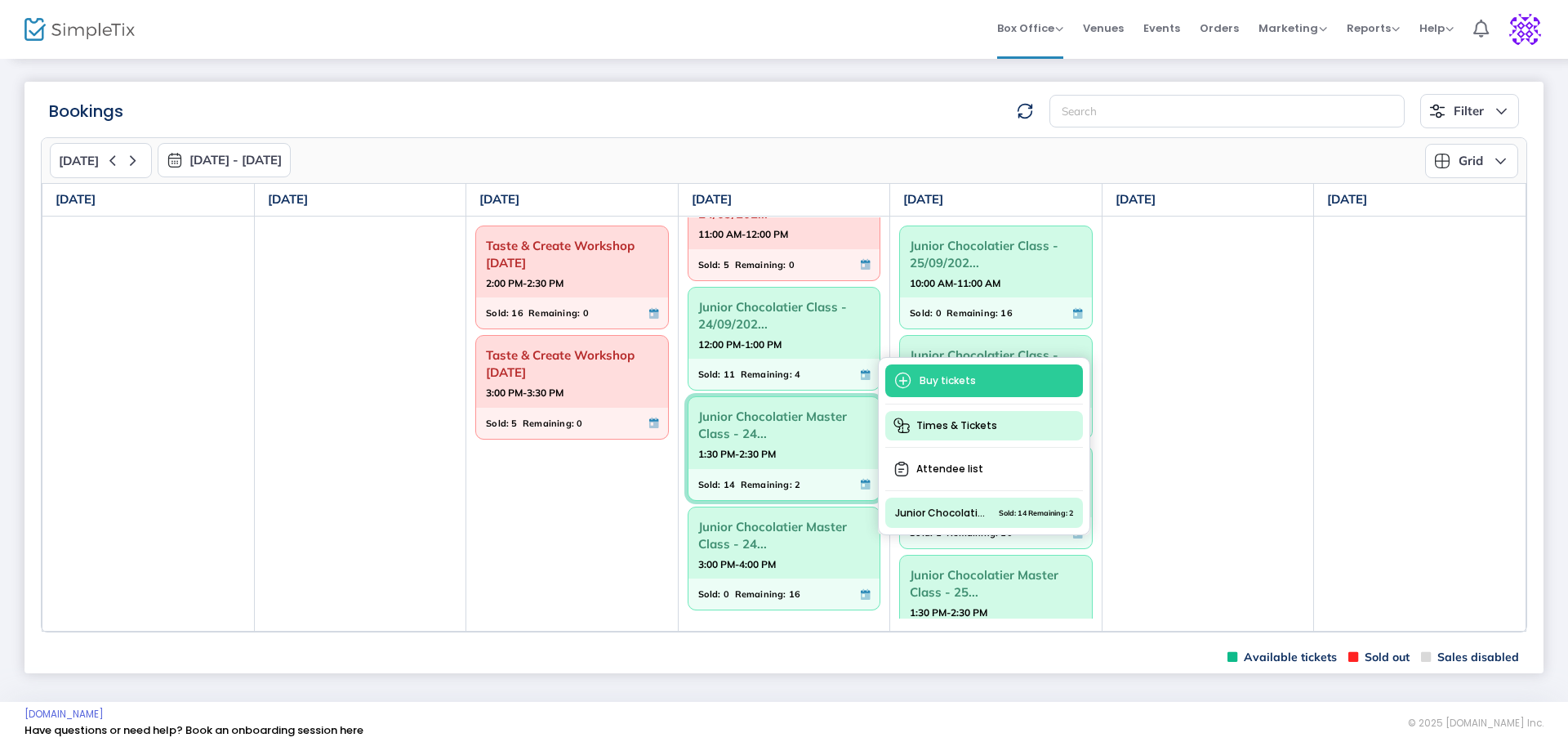
click at [931, 423] on span "Times & Tickets" at bounding box center [984, 425] width 198 height 29
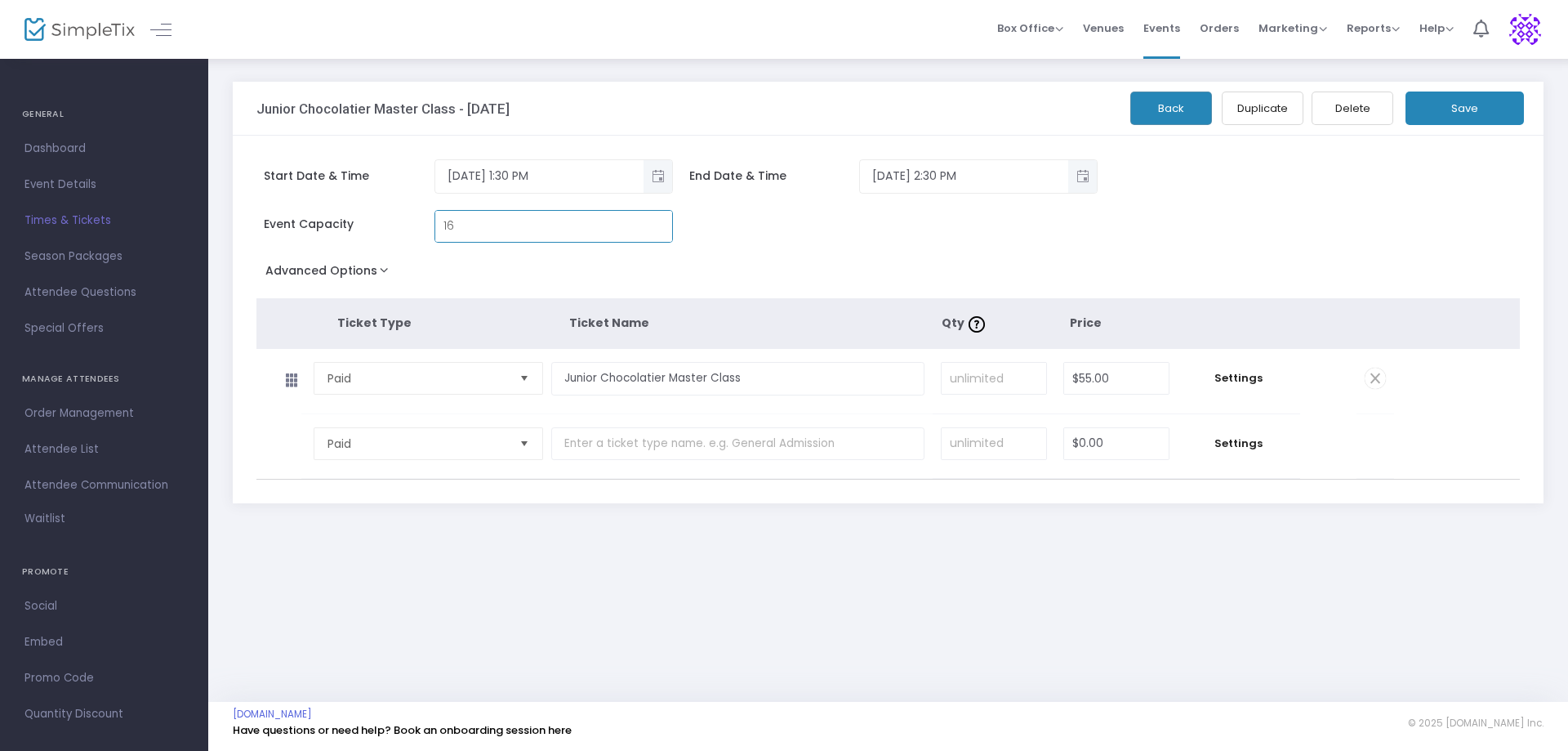
click at [462, 227] on input "16" at bounding box center [554, 226] width 237 height 31
type input "14"
click at [1455, 104] on button "Save" at bounding box center [1464, 108] width 118 height 34
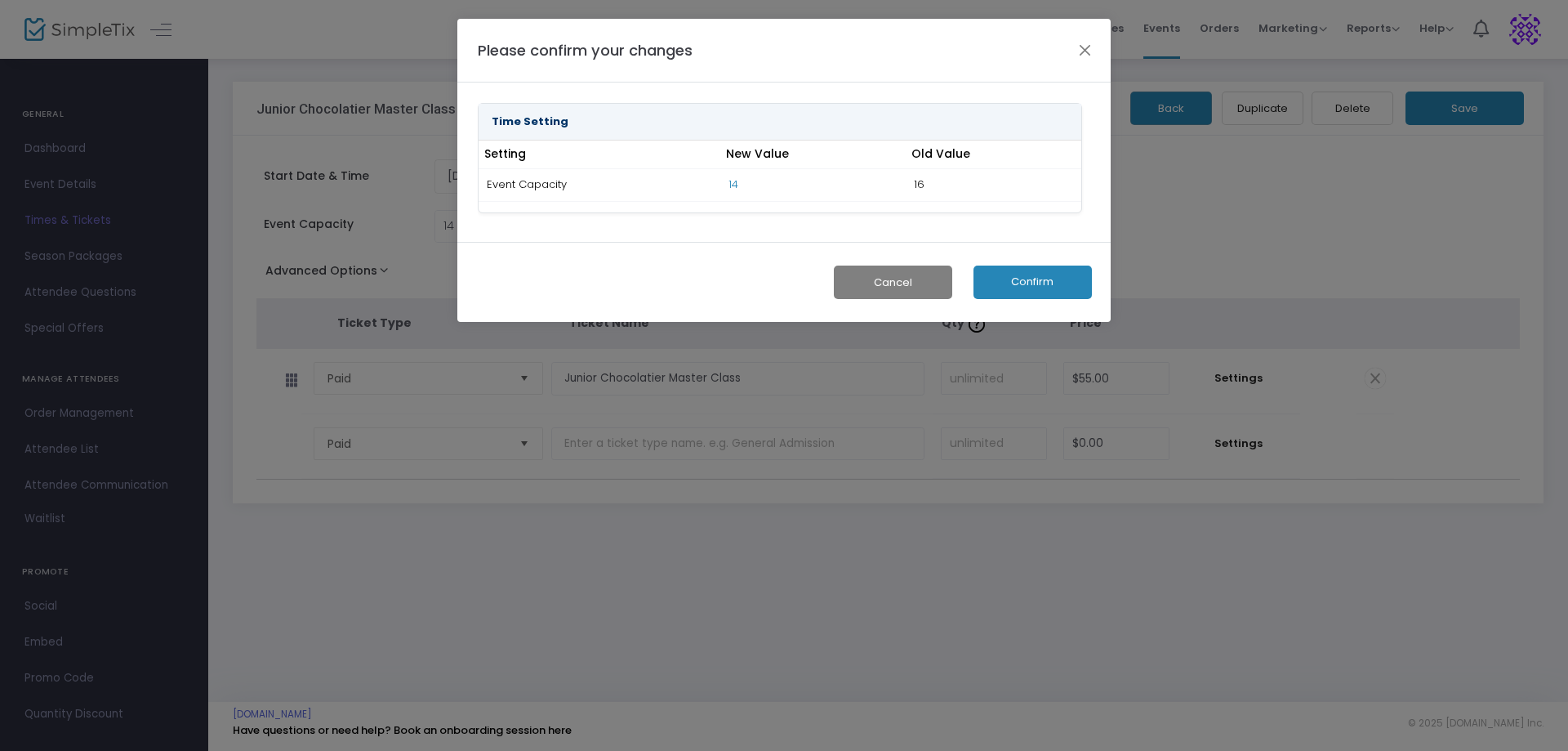
click at [1038, 293] on button "Confirm" at bounding box center [1032, 282] width 118 height 34
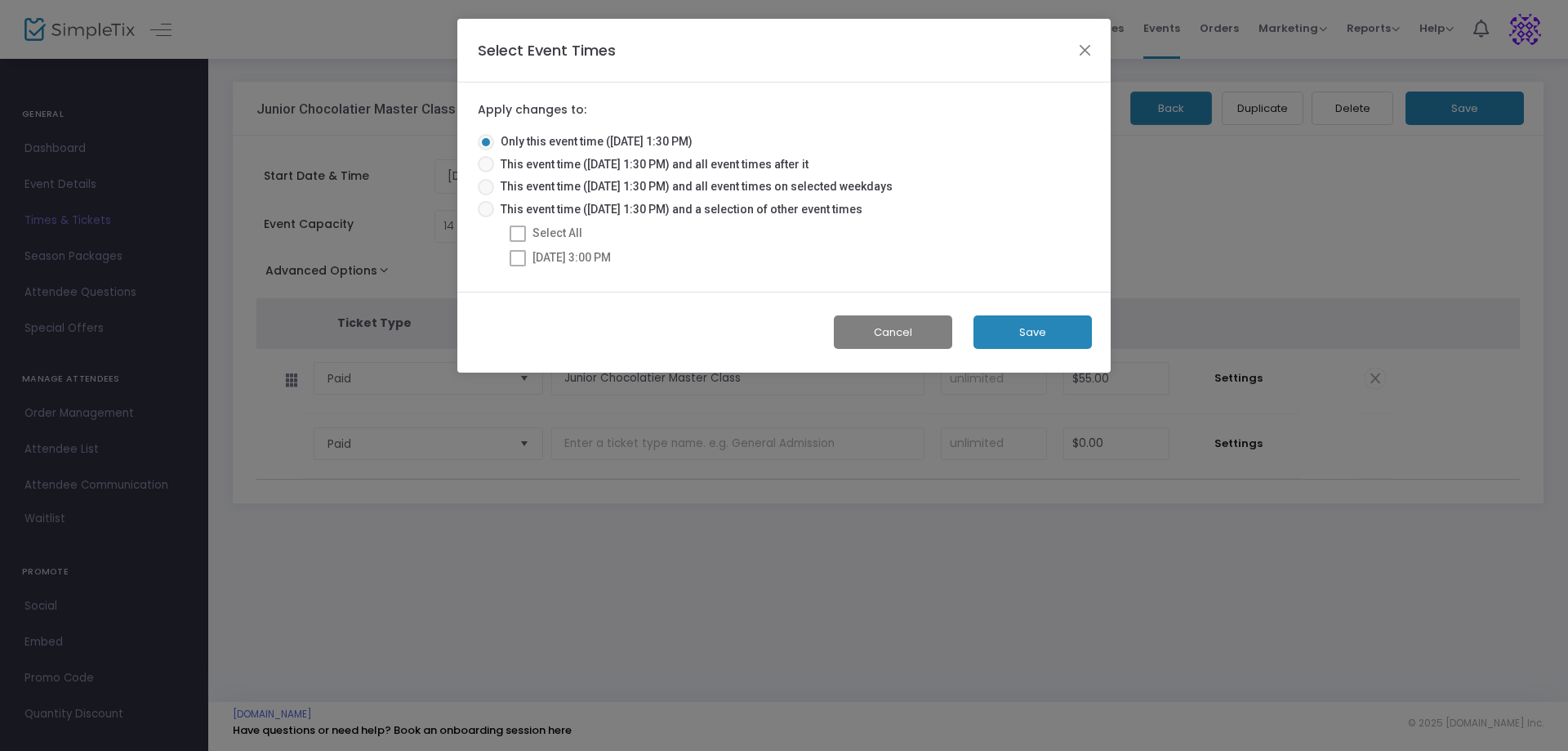
click at [1020, 323] on button "Save" at bounding box center [1032, 332] width 118 height 34
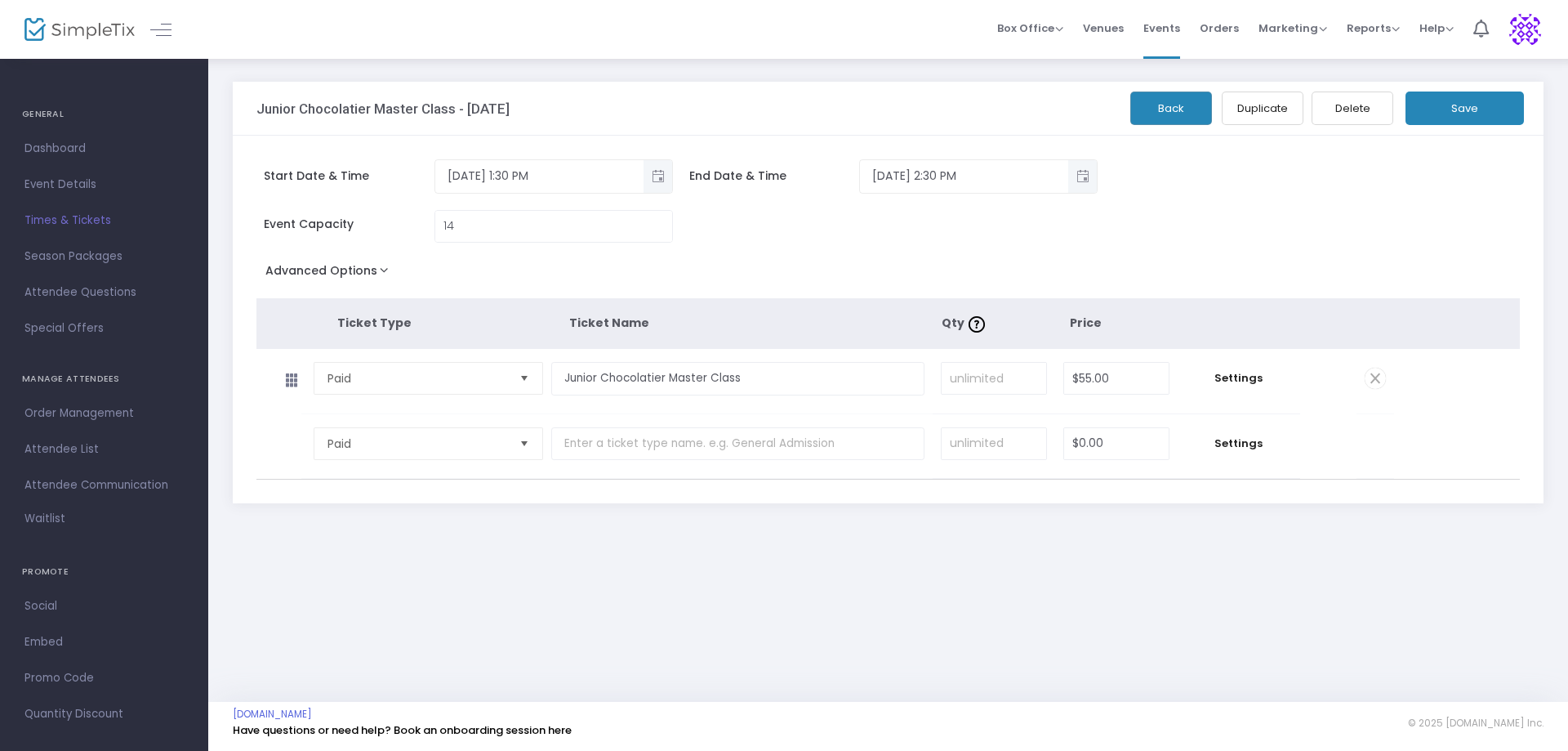
click at [1476, 111] on button "Save" at bounding box center [1464, 108] width 118 height 34
click at [1042, 36] on div "Box Office Sell Tickets Bookings Sell Season Pass" at bounding box center [1030, 29] width 67 height 16
click at [1052, 23] on span "Box Office" at bounding box center [1030, 29] width 67 height 16
click at [1032, 82] on li "Bookings" at bounding box center [1055, 86] width 117 height 32
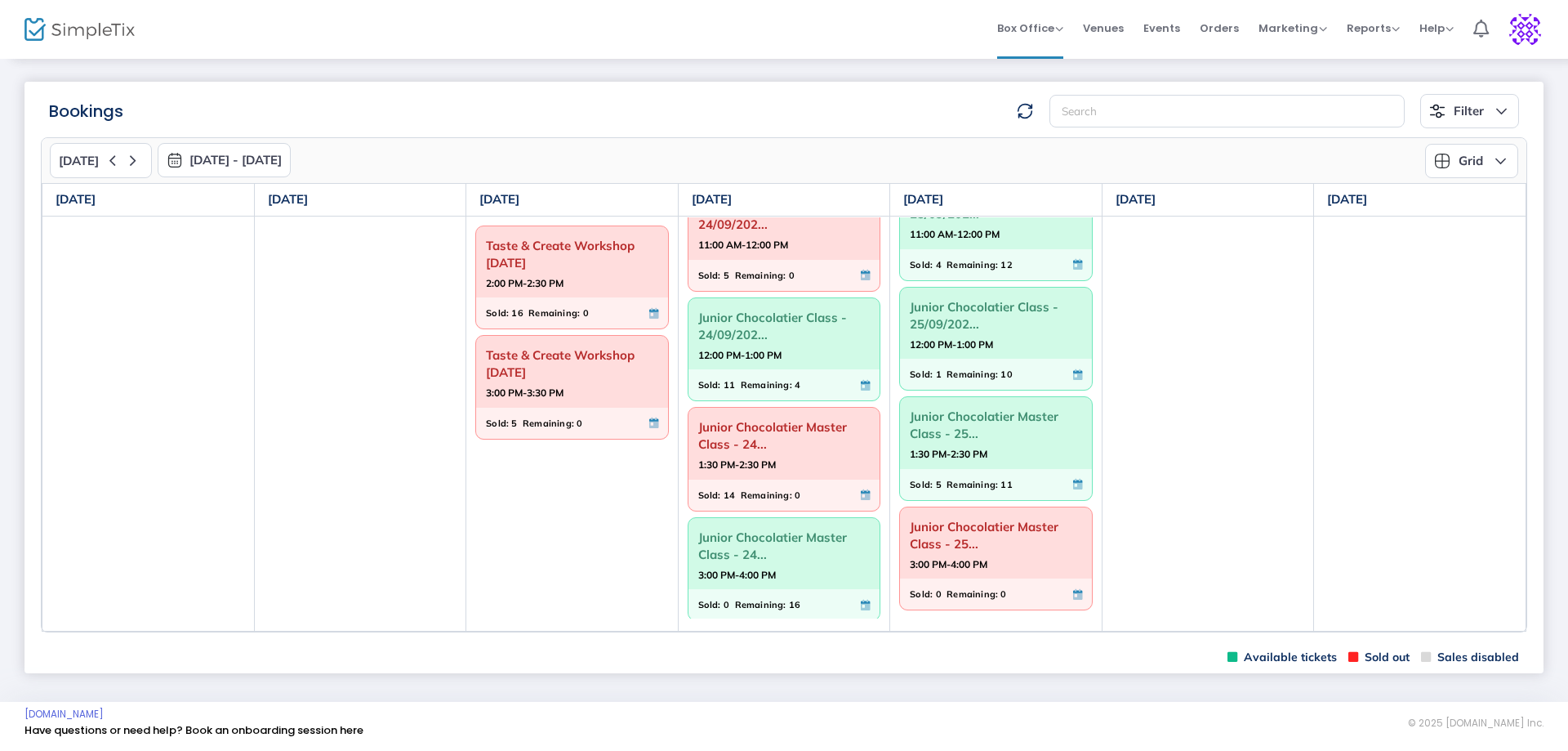
scroll to position [158, 0]
